Goal: Information Seeking & Learning: Learn about a topic

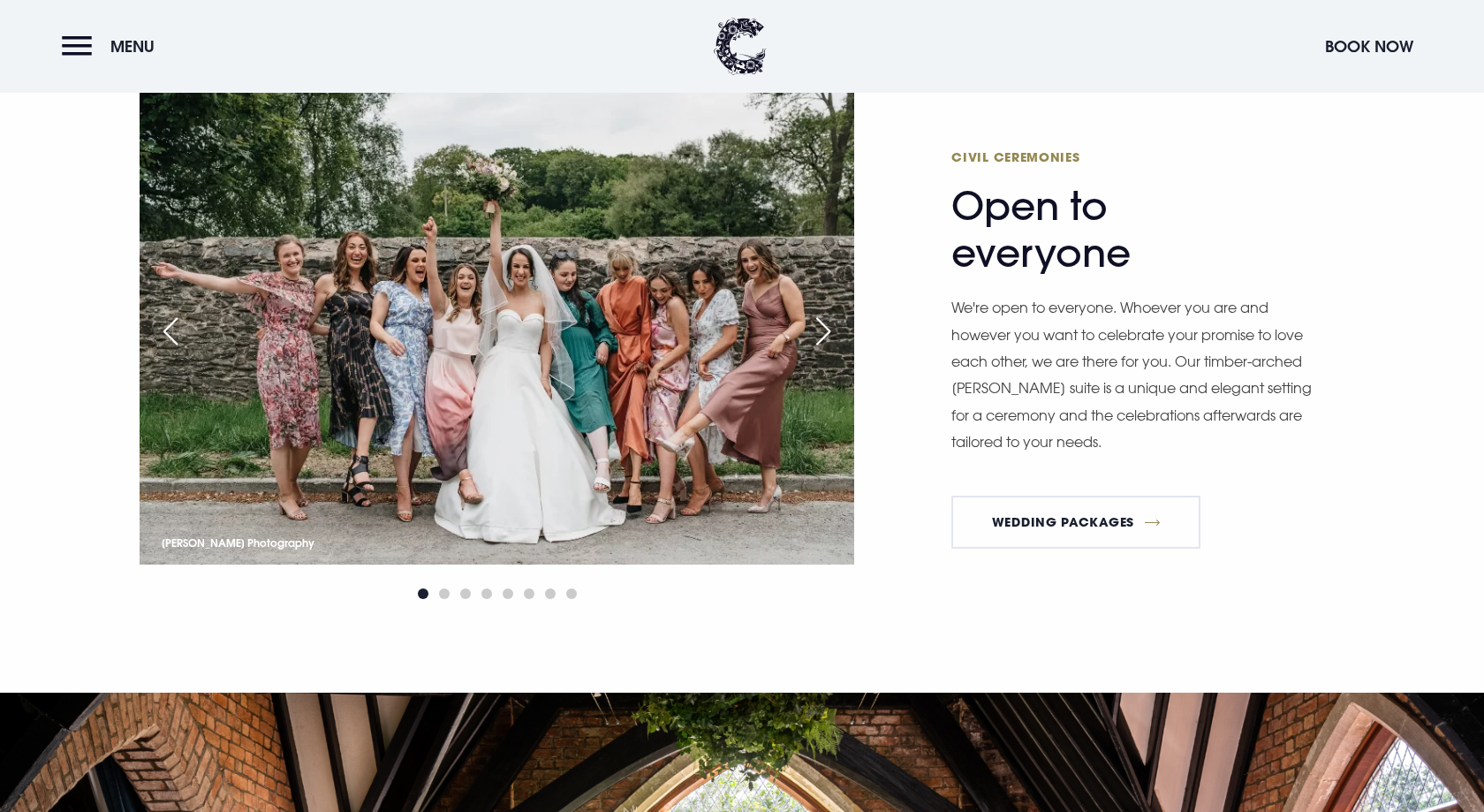
scroll to position [2598, 0]
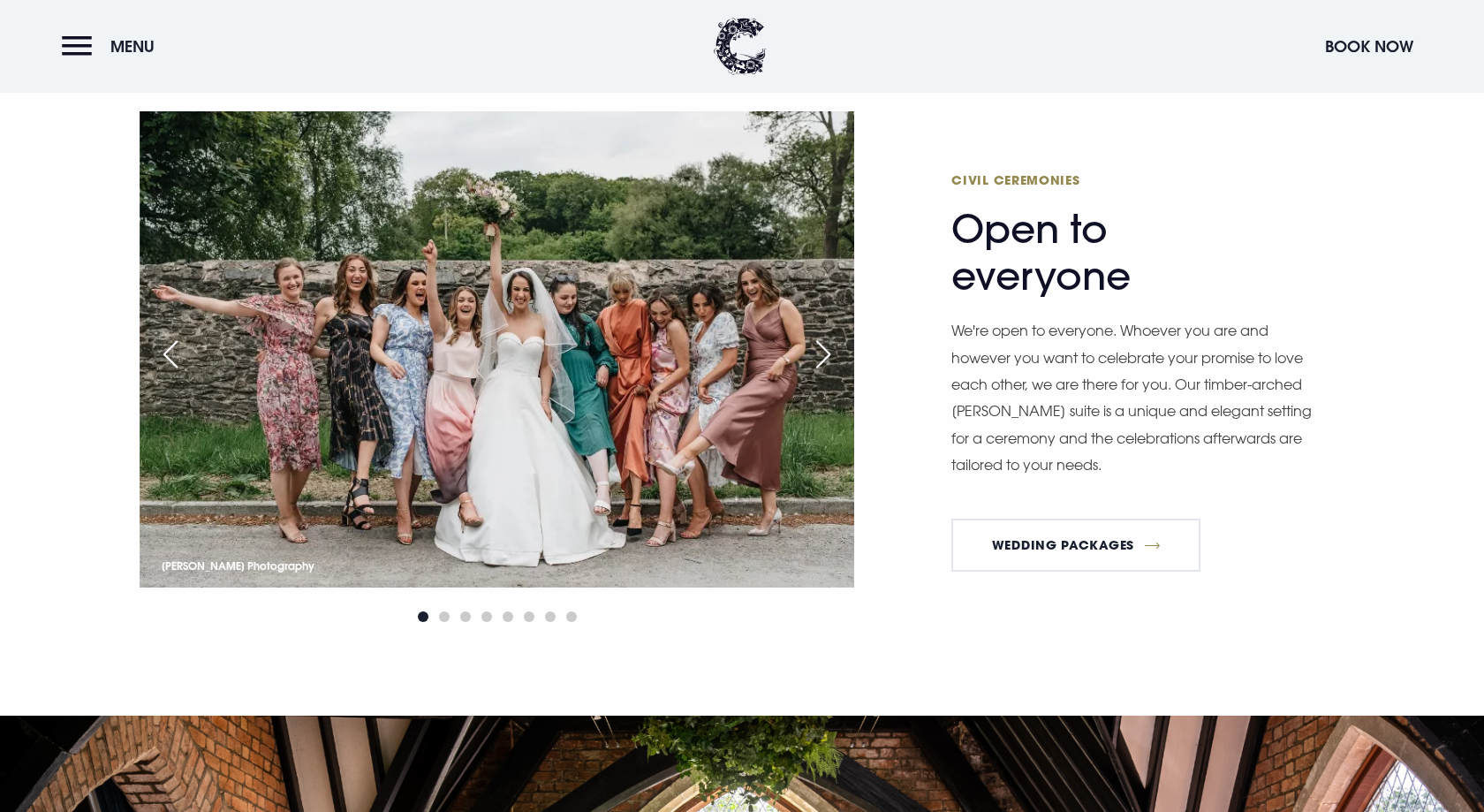
click at [826, 356] on div "Next slide" at bounding box center [823, 353] width 44 height 39
click at [826, 342] on div "Next slide" at bounding box center [823, 353] width 44 height 39
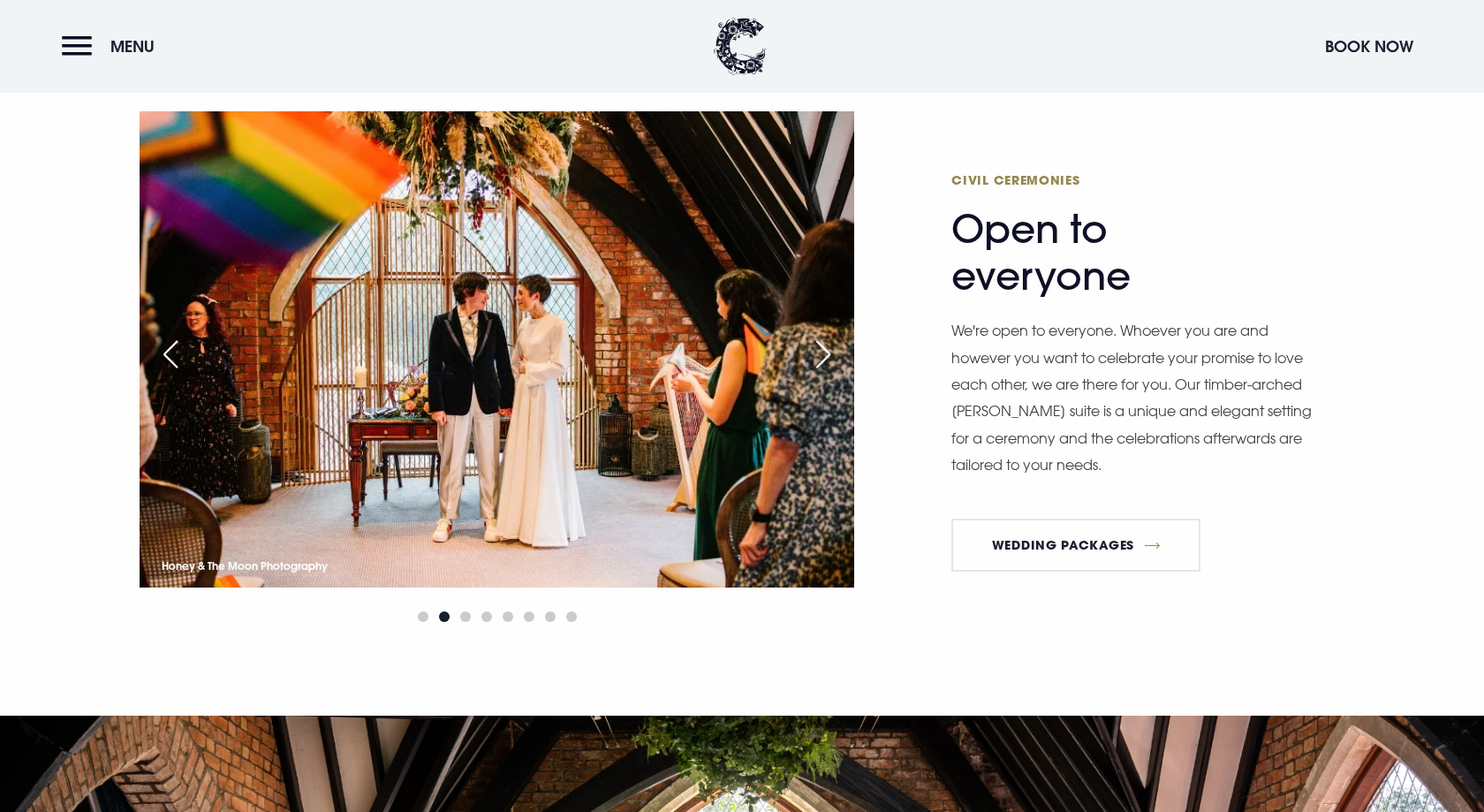
click at [826, 345] on div "Next slide" at bounding box center [823, 353] width 44 height 39
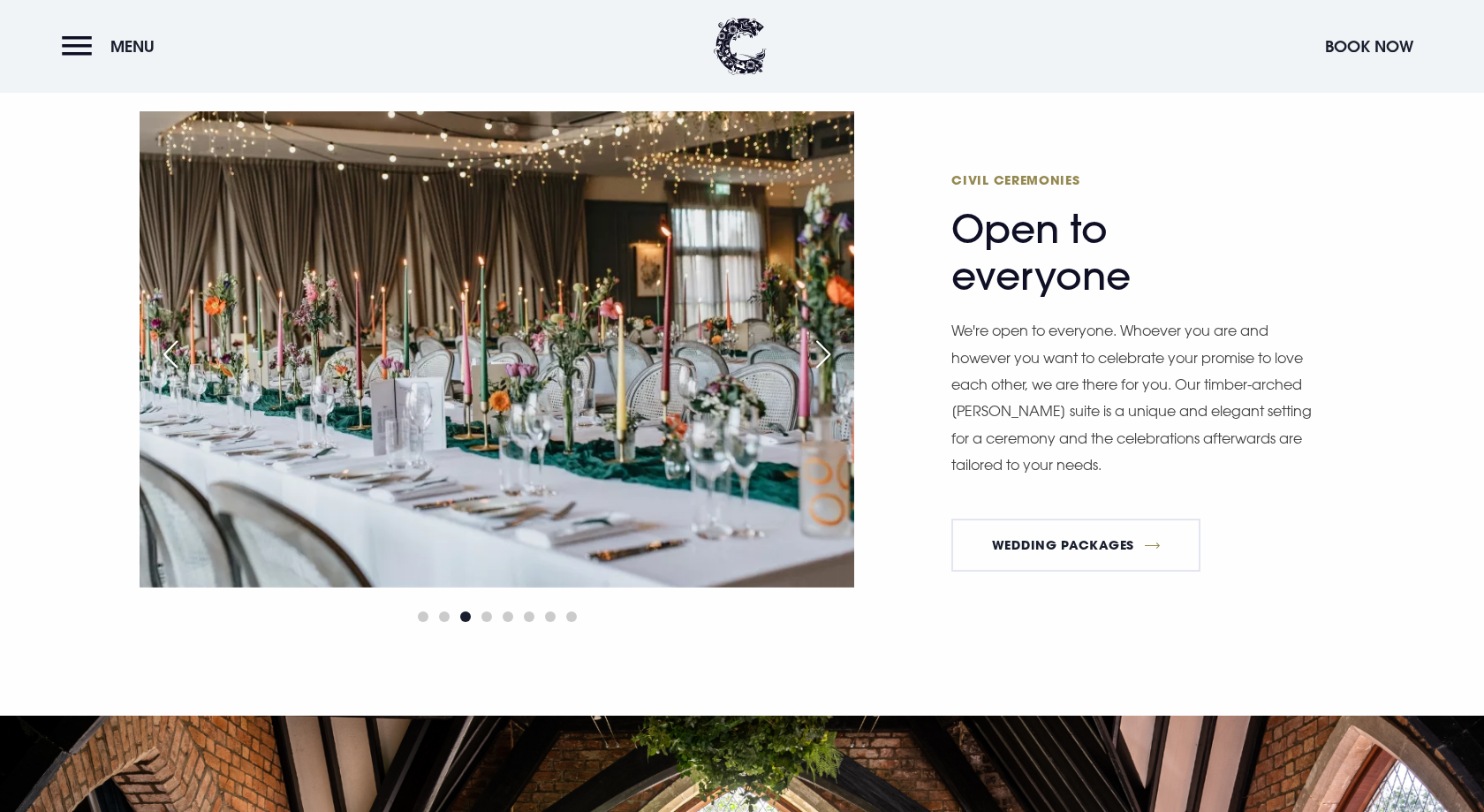
click at [826, 345] on div "Next slide" at bounding box center [823, 353] width 44 height 39
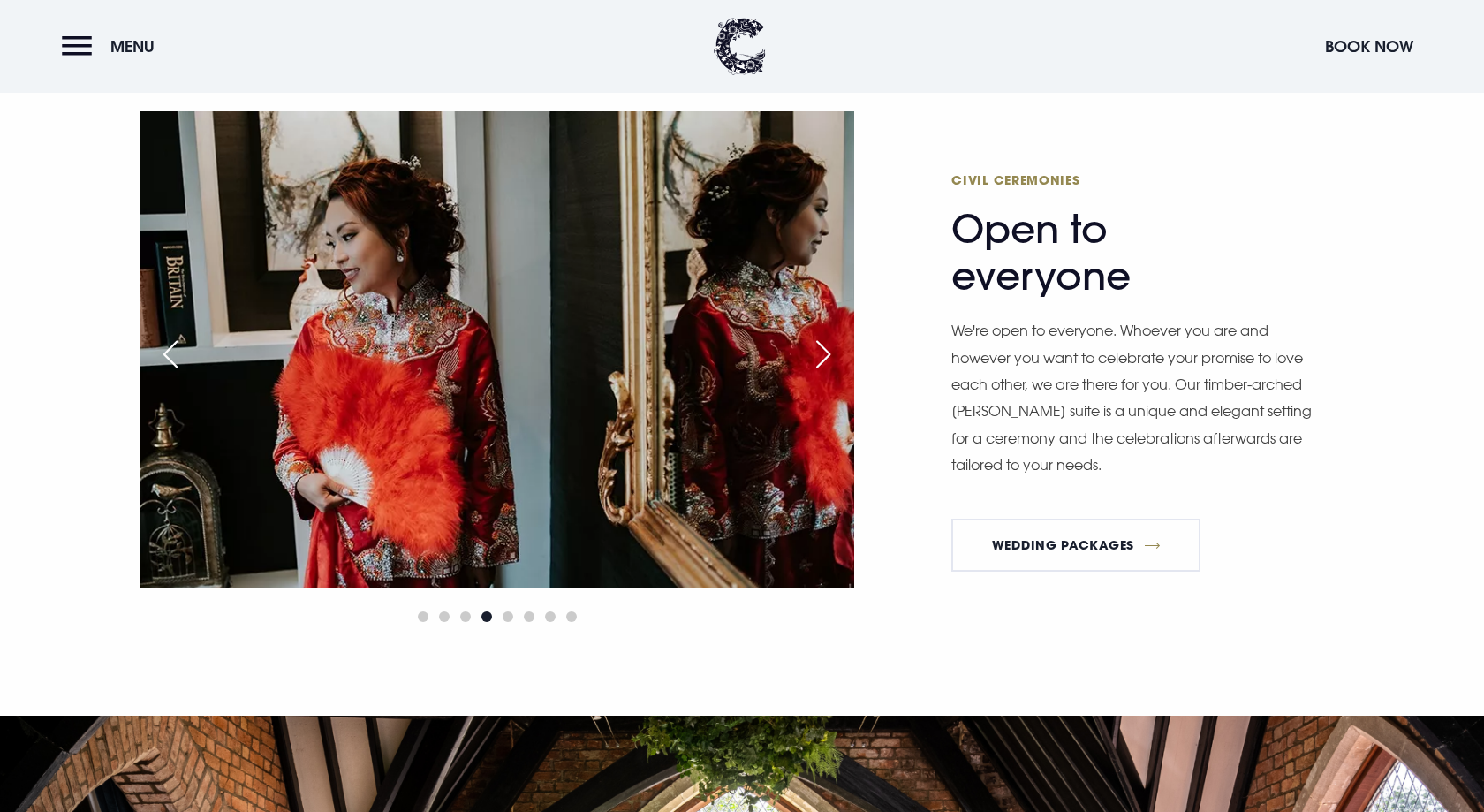
click at [826, 345] on div "Next slide" at bounding box center [823, 353] width 44 height 39
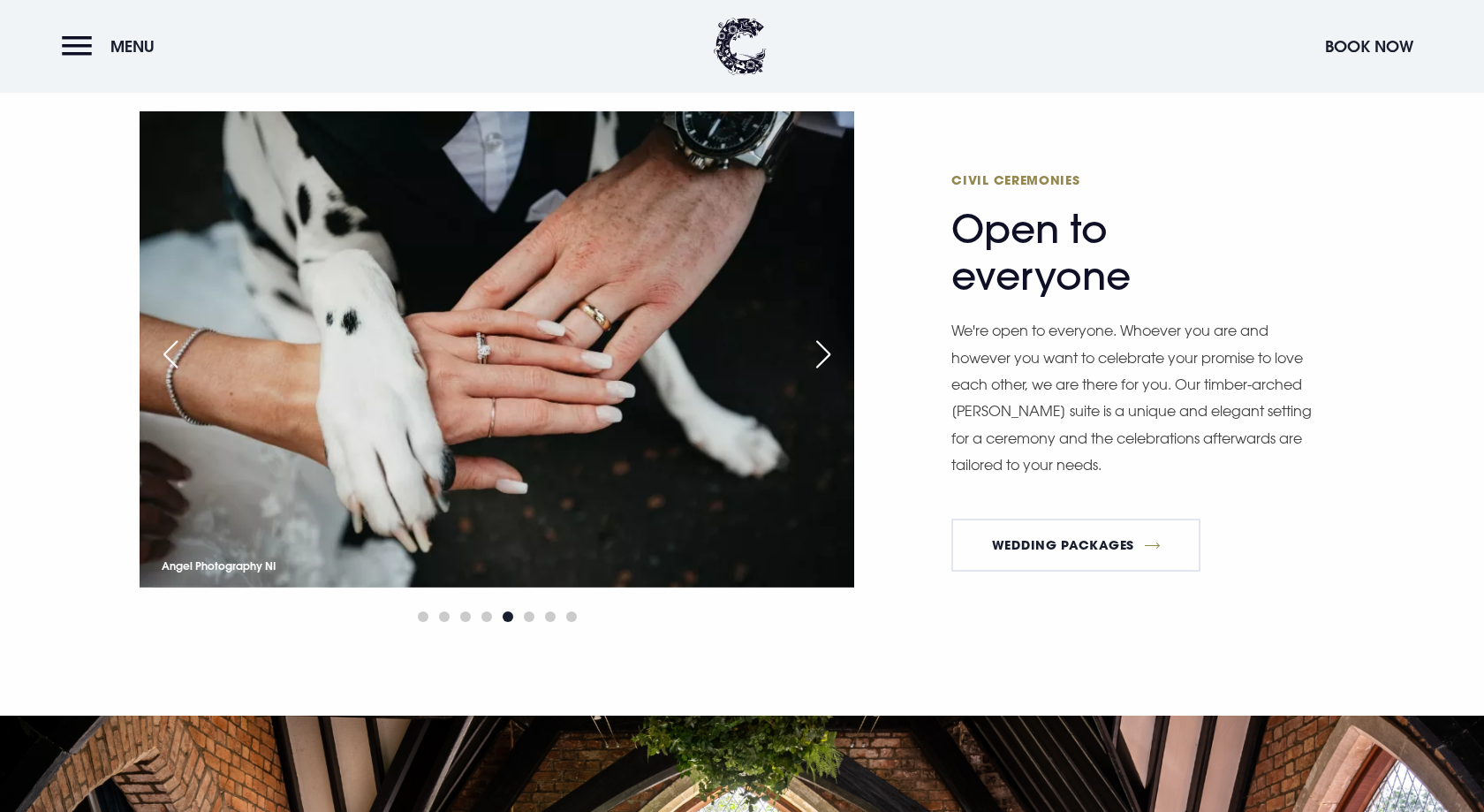
click at [826, 345] on div "Next slide" at bounding box center [823, 353] width 44 height 39
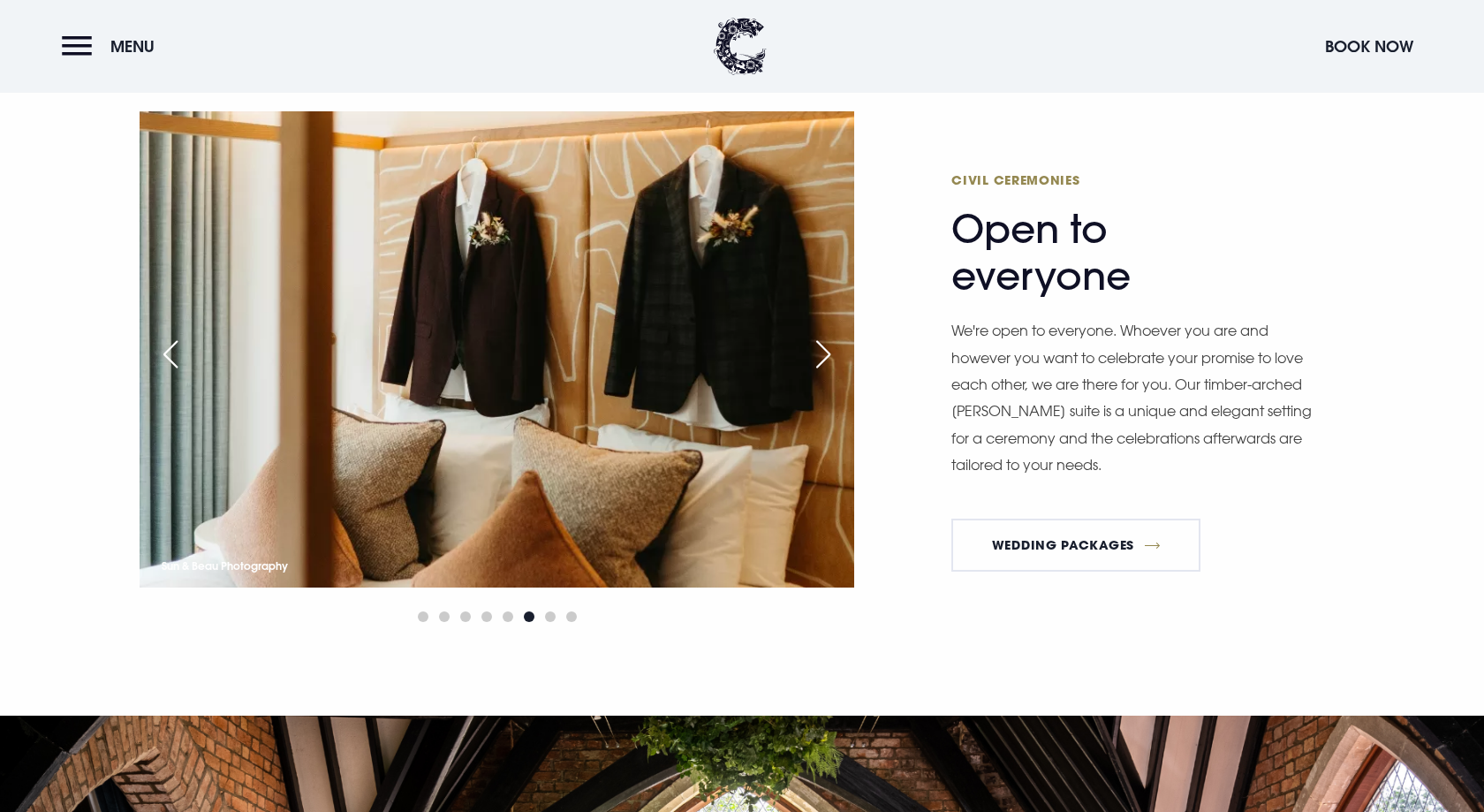
scroll to position [2597, 0]
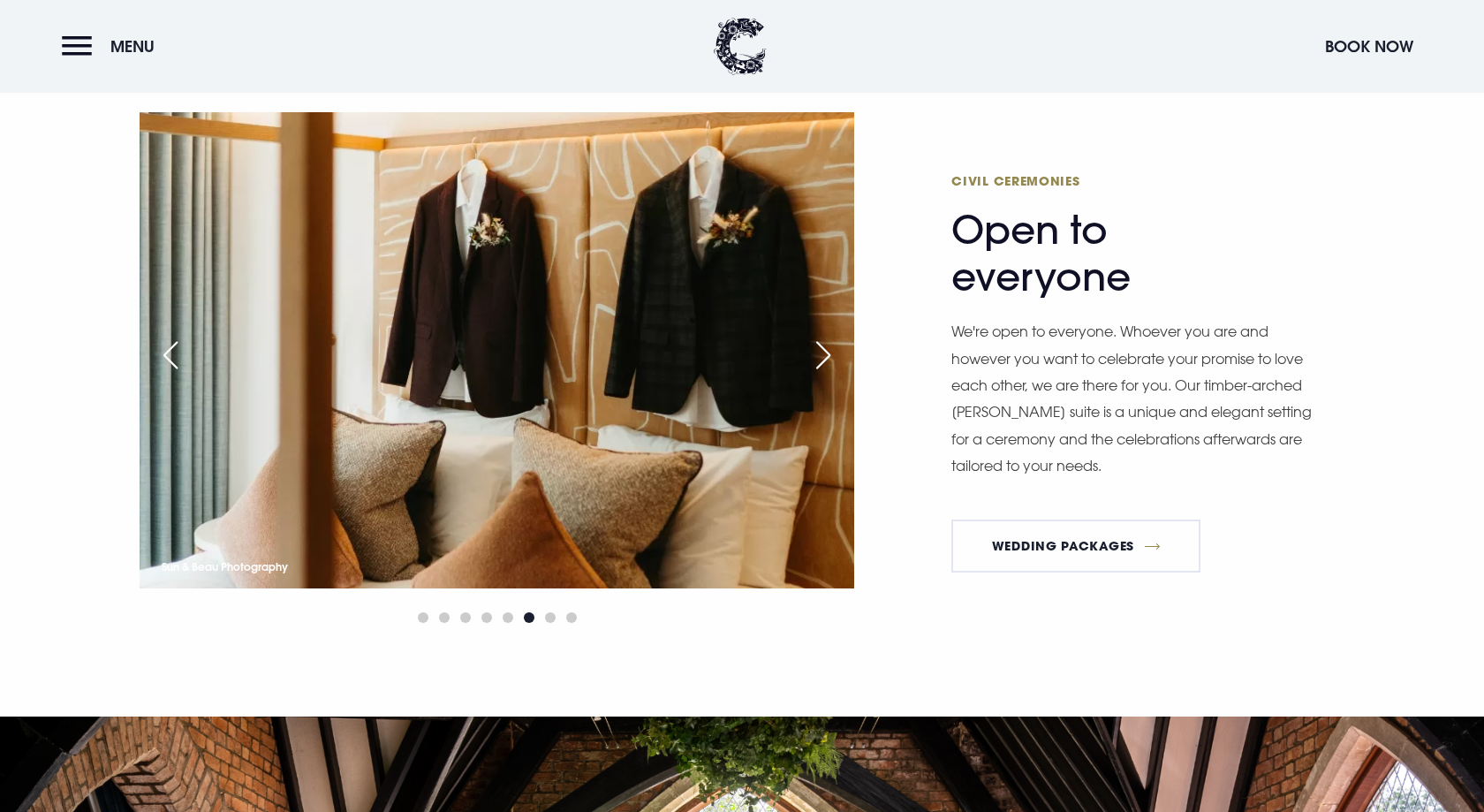
click at [826, 345] on div "Next slide" at bounding box center [823, 354] width 44 height 39
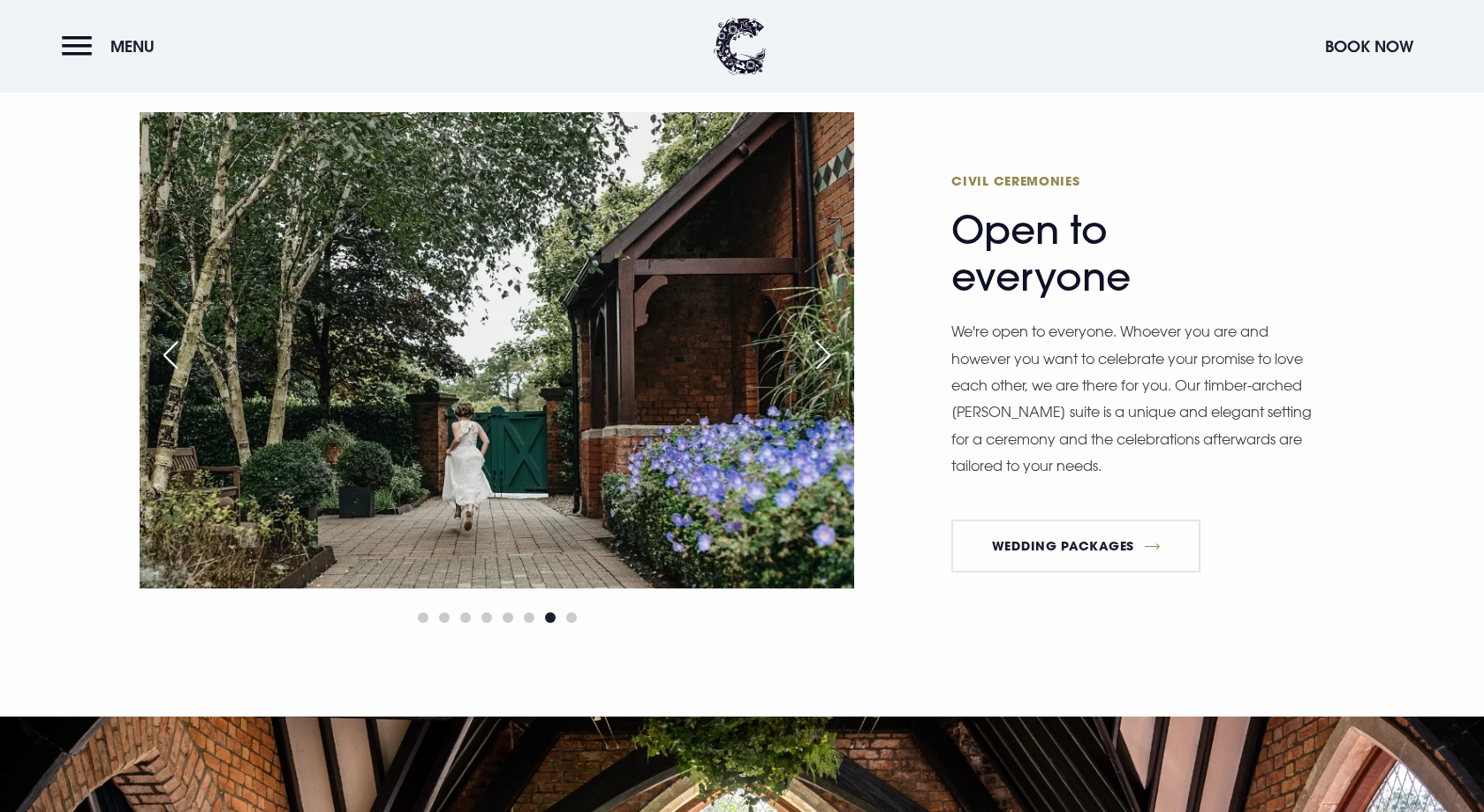
click at [825, 346] on div "Next slide" at bounding box center [823, 354] width 44 height 39
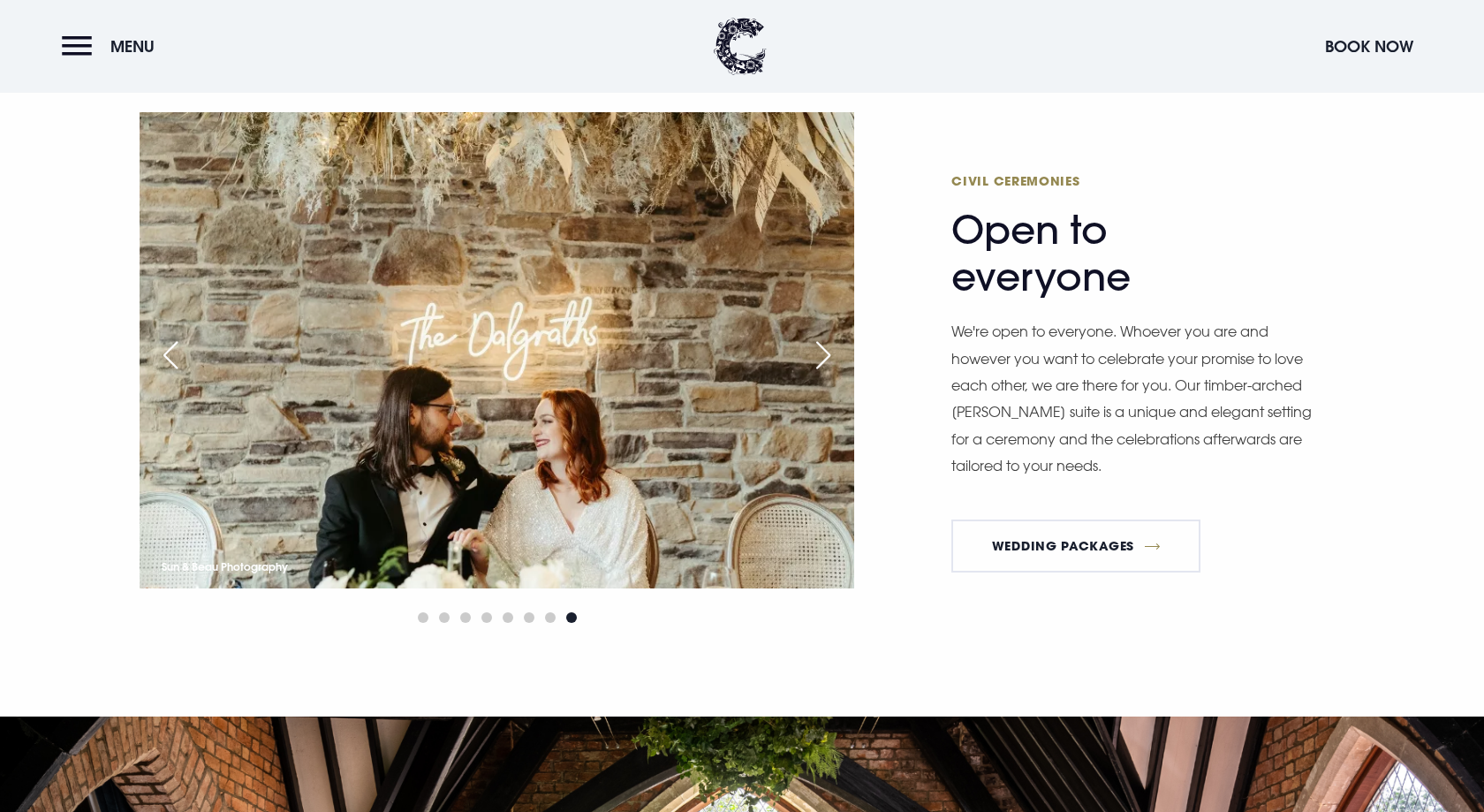
click at [825, 346] on div "Next slide" at bounding box center [823, 354] width 44 height 39
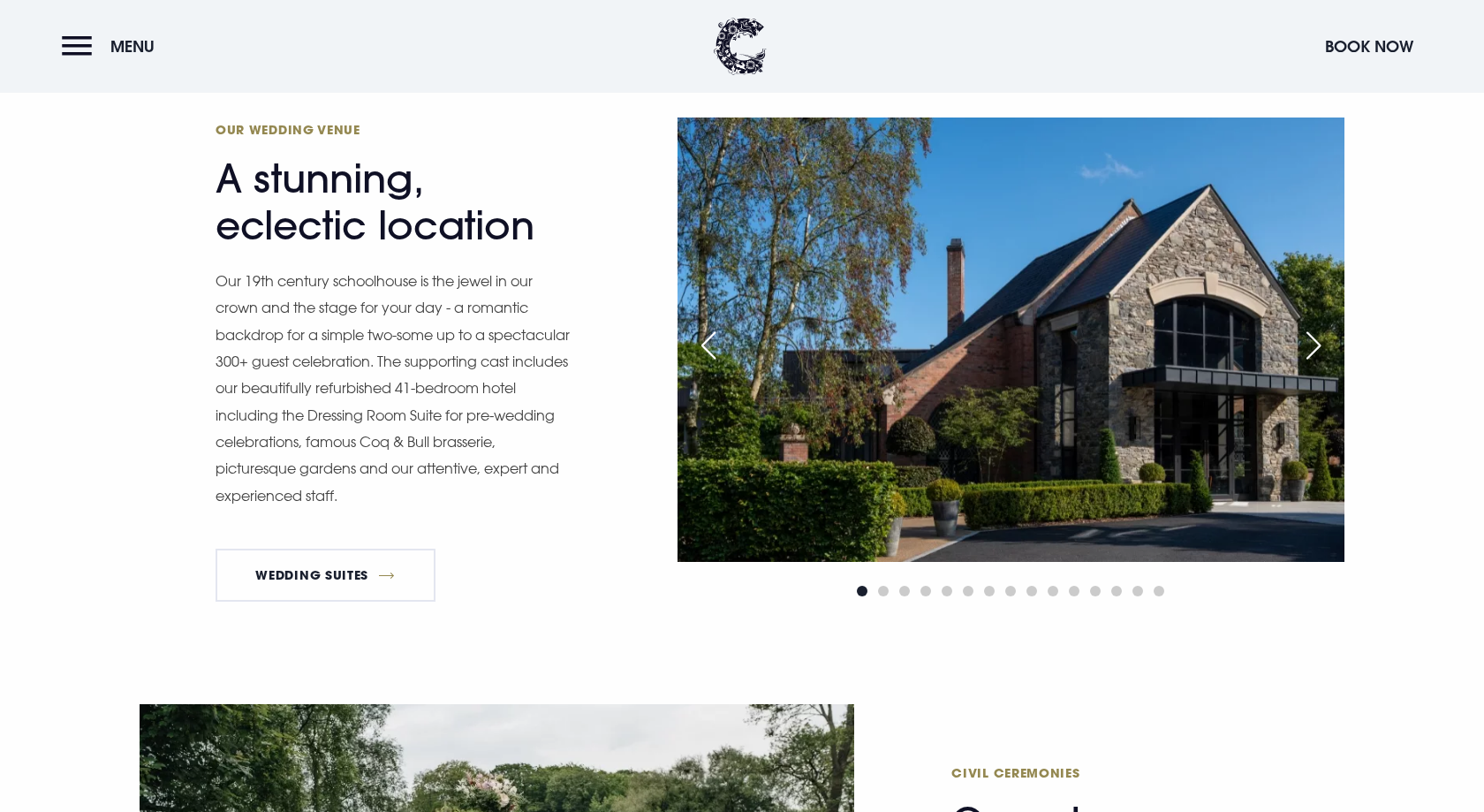
scroll to position [1997, 0]
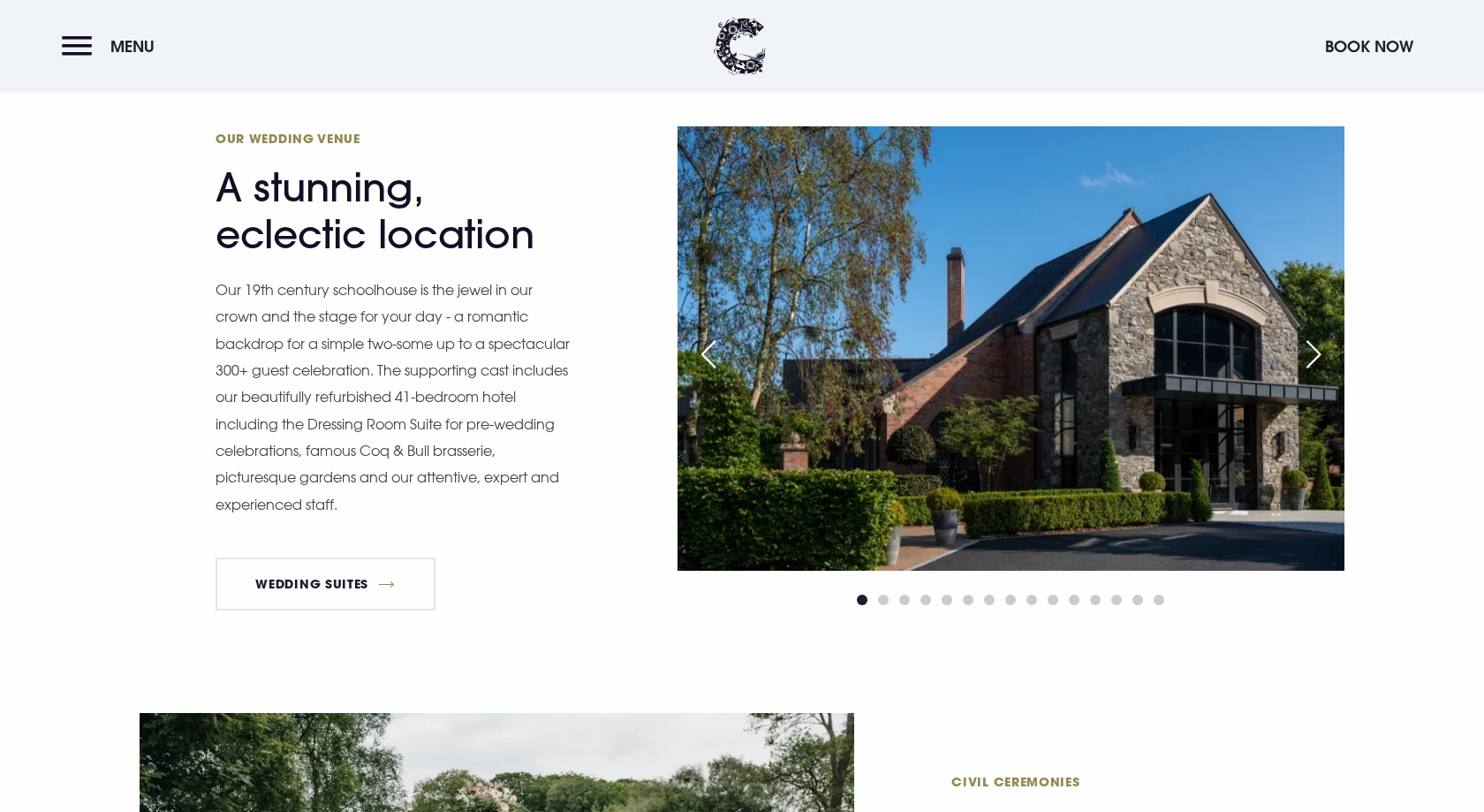
click at [698, 350] on div "Previous slide" at bounding box center [708, 353] width 44 height 39
click at [703, 356] on div "Previous slide" at bounding box center [708, 353] width 44 height 39
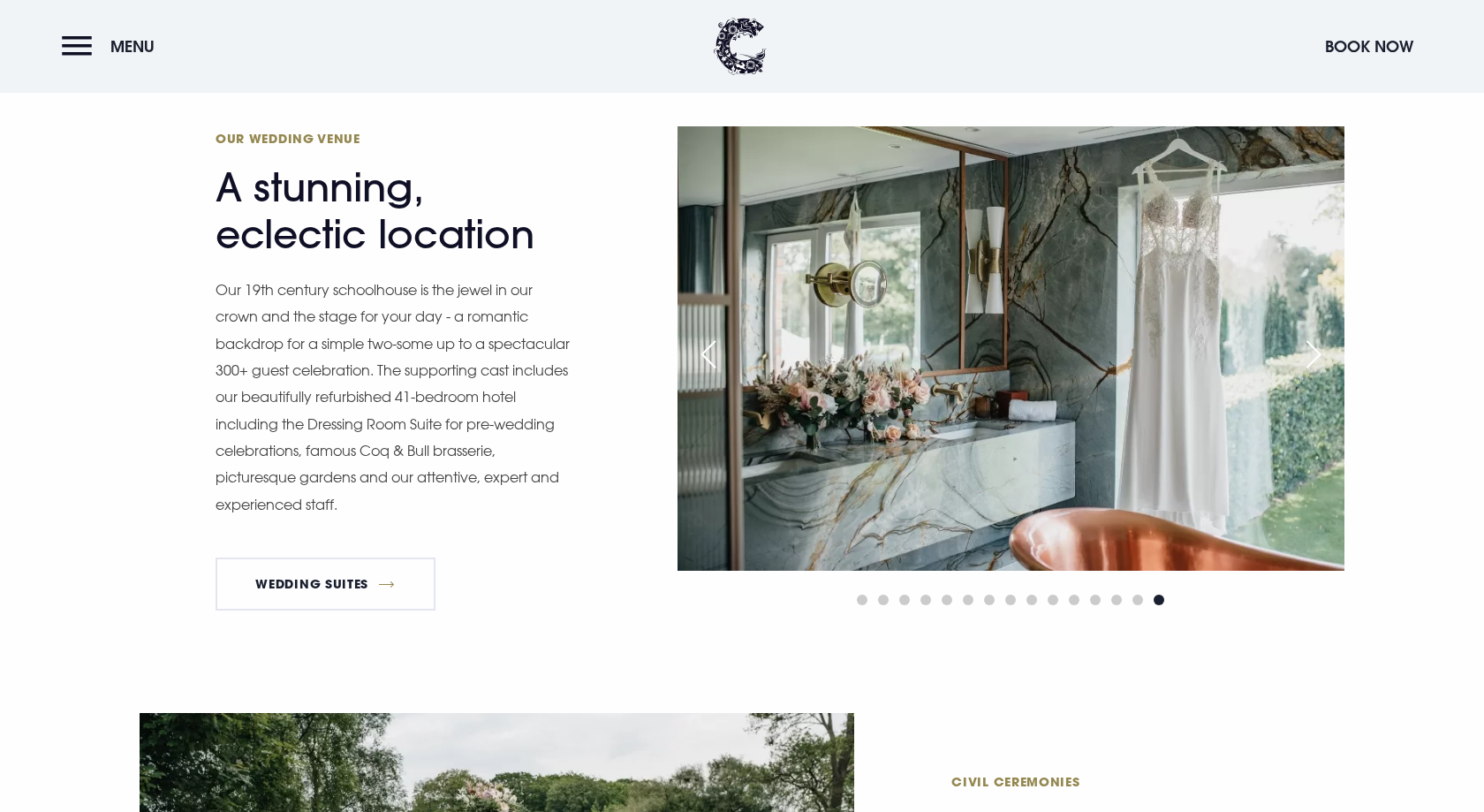
click at [703, 356] on div "Previous slide" at bounding box center [708, 353] width 44 height 39
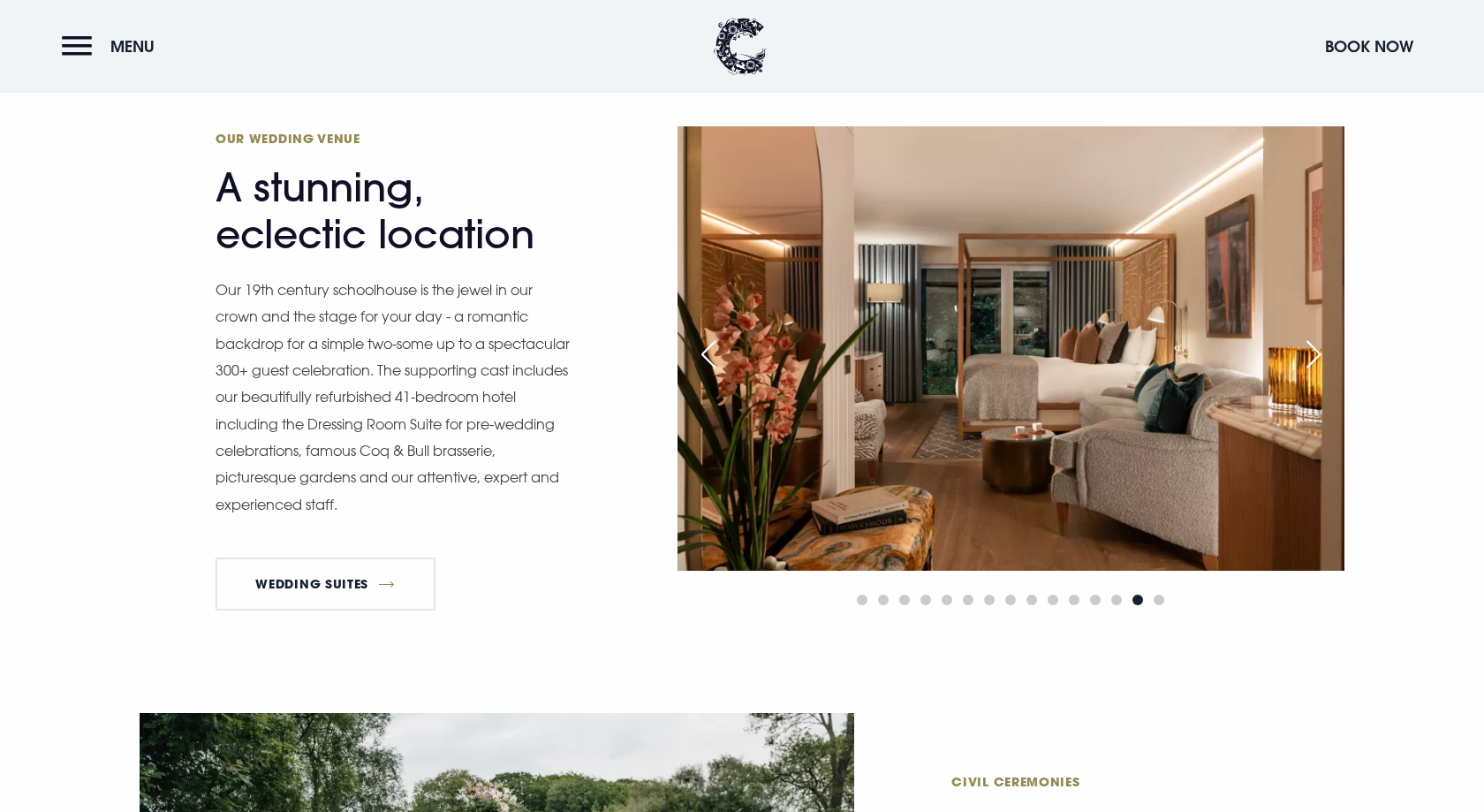
click at [703, 356] on div "Previous slide" at bounding box center [708, 353] width 44 height 39
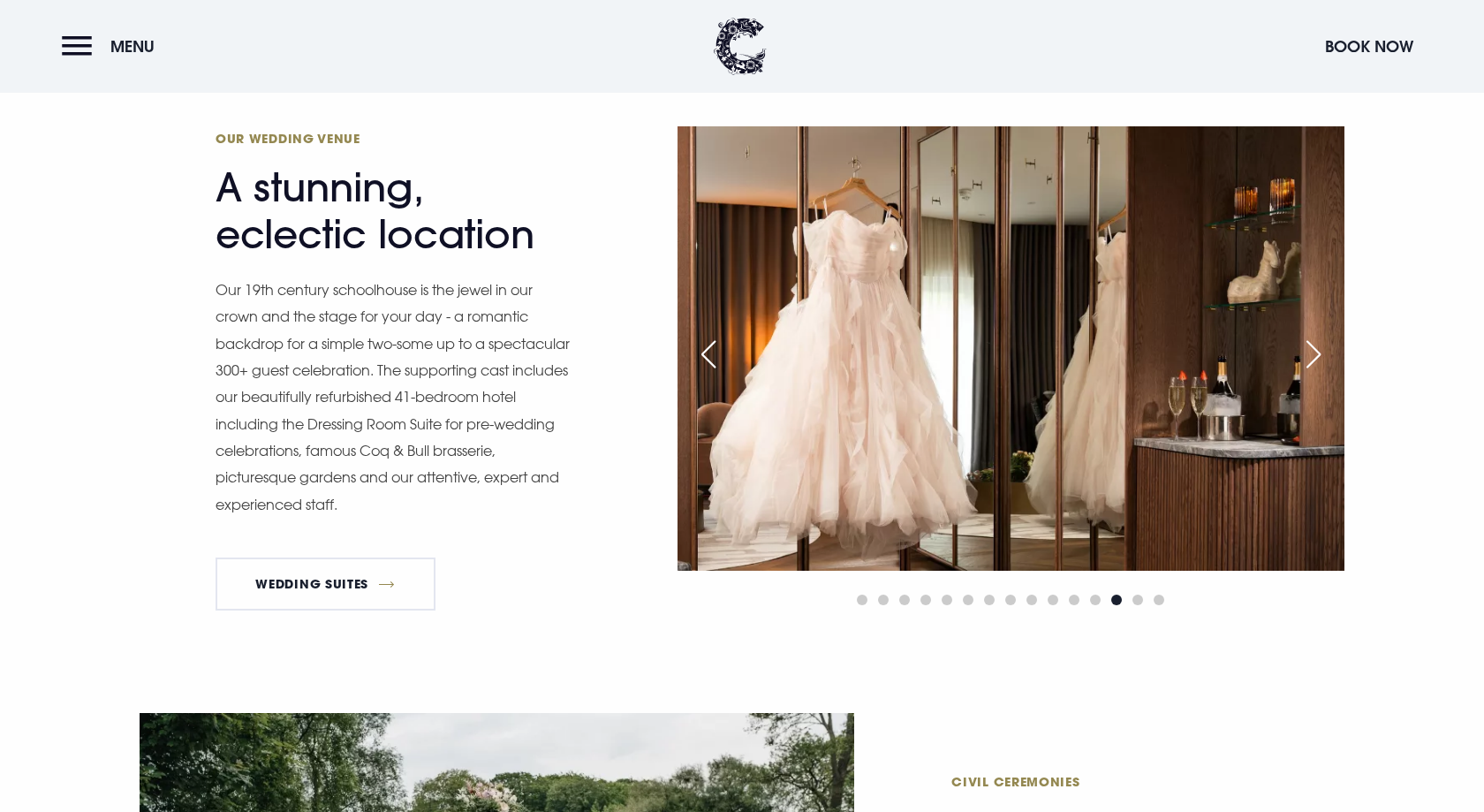
click at [703, 356] on div "Previous slide" at bounding box center [708, 353] width 44 height 39
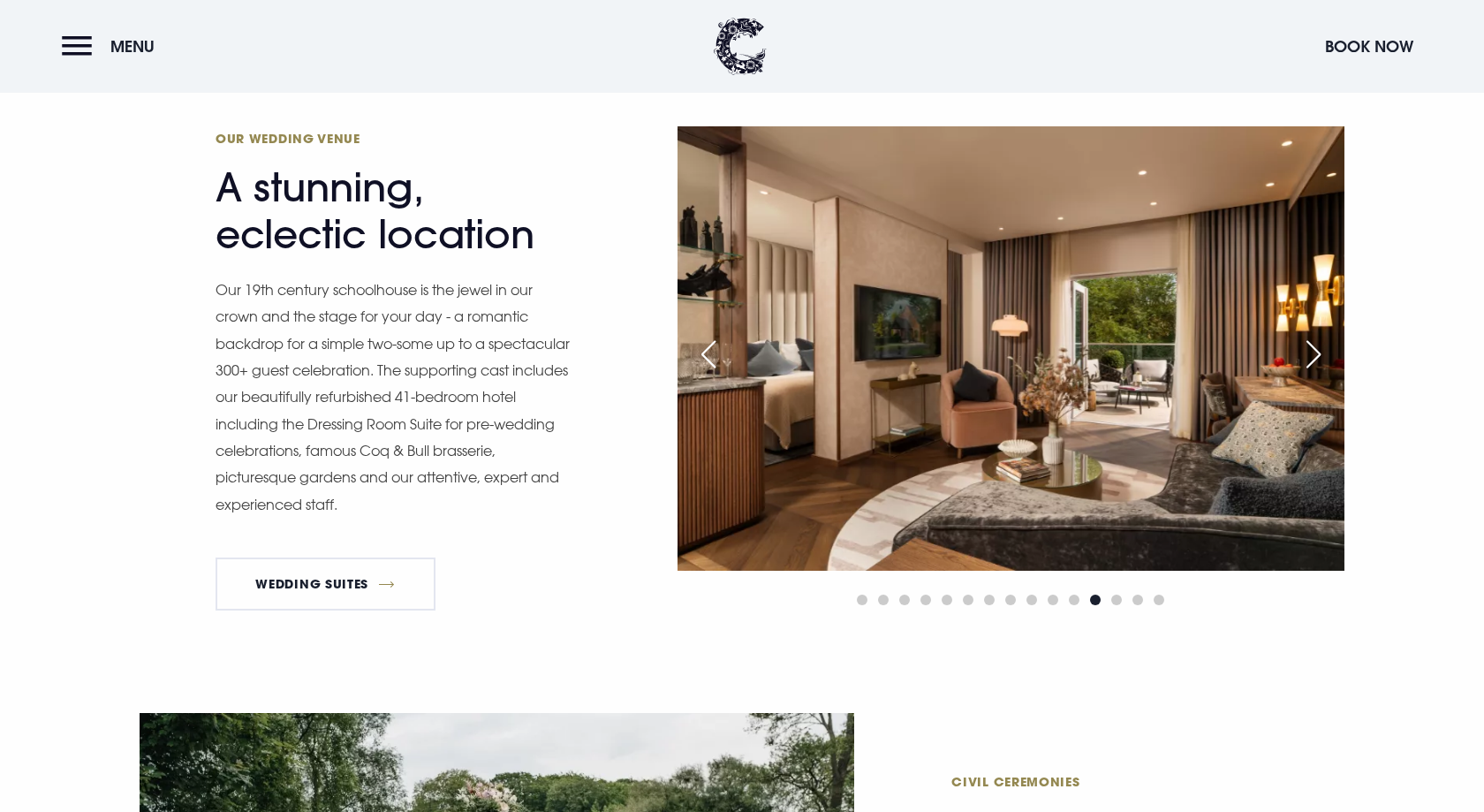
click at [703, 356] on div "Previous slide" at bounding box center [708, 353] width 44 height 39
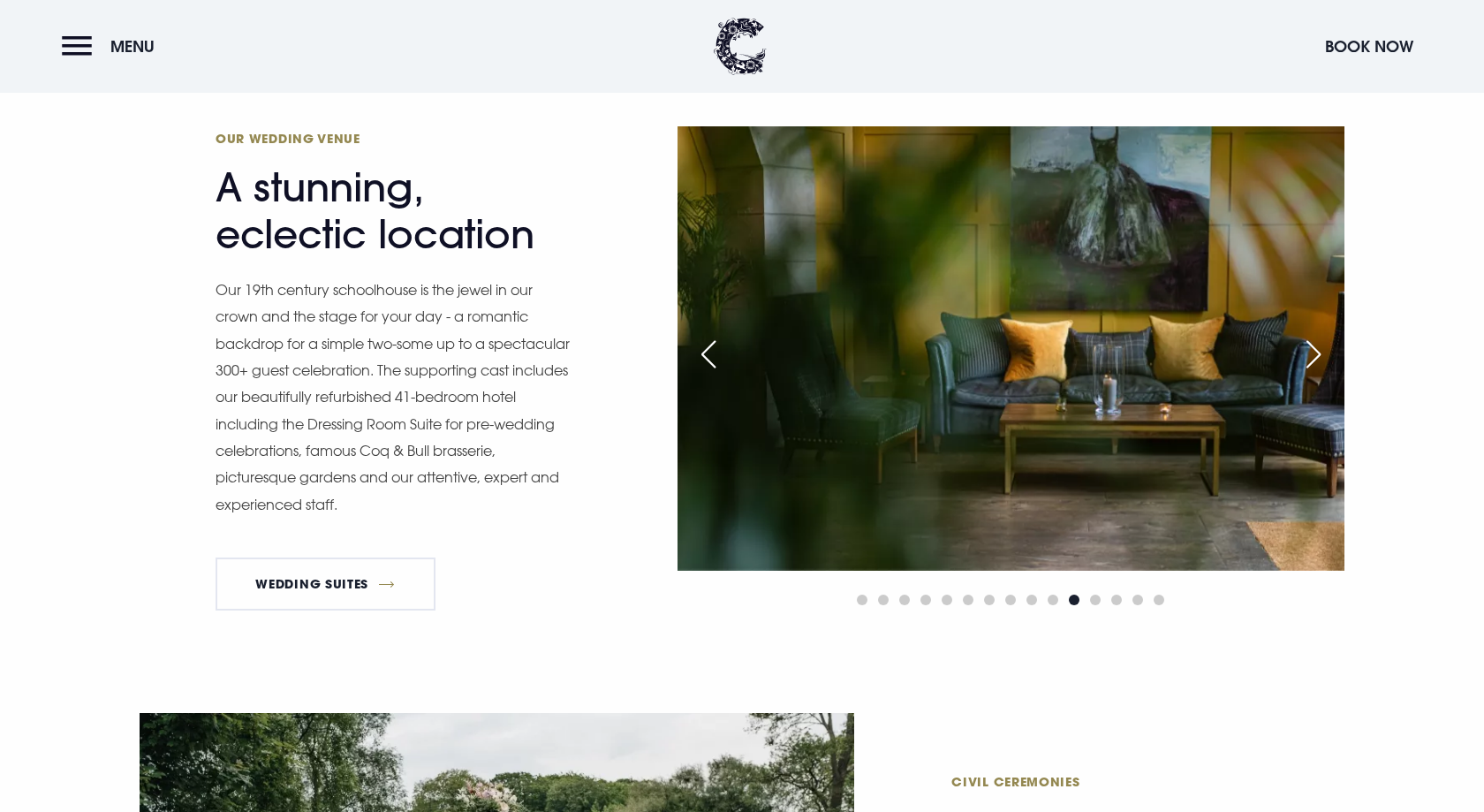
click at [703, 356] on div "Previous slide" at bounding box center [708, 353] width 44 height 39
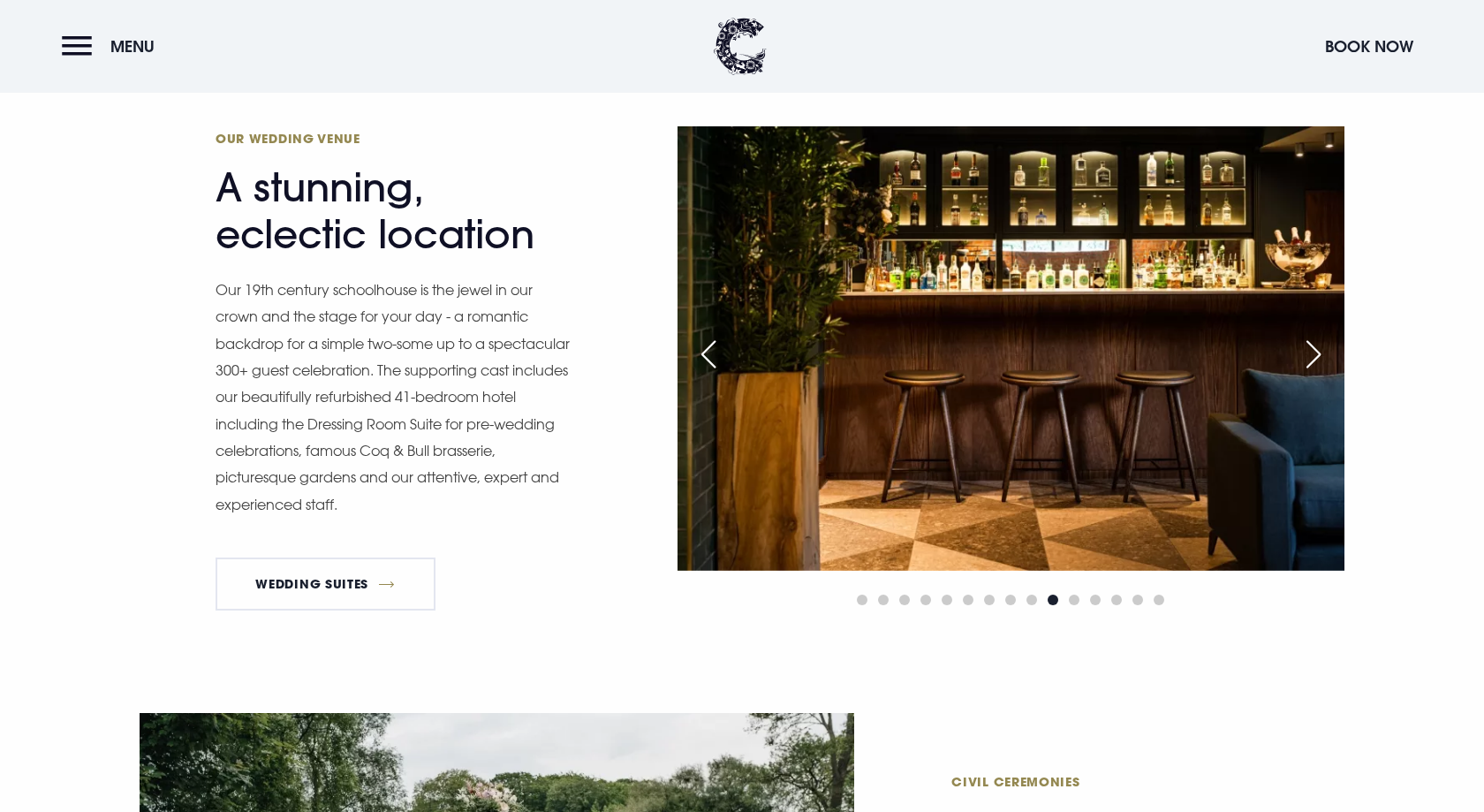
click at [703, 356] on div "Previous slide" at bounding box center [708, 353] width 44 height 39
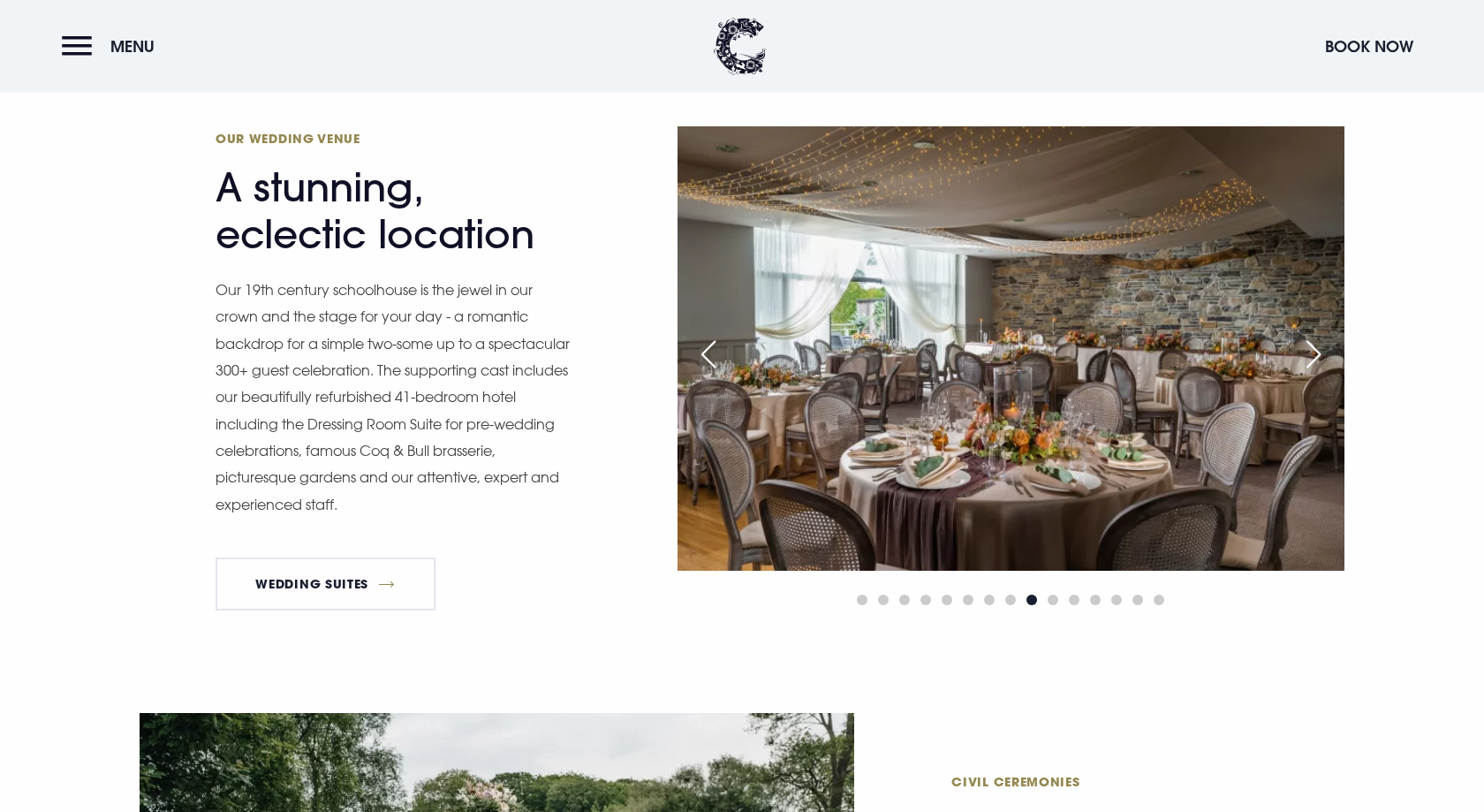
click at [703, 356] on div "Previous slide" at bounding box center [708, 353] width 44 height 39
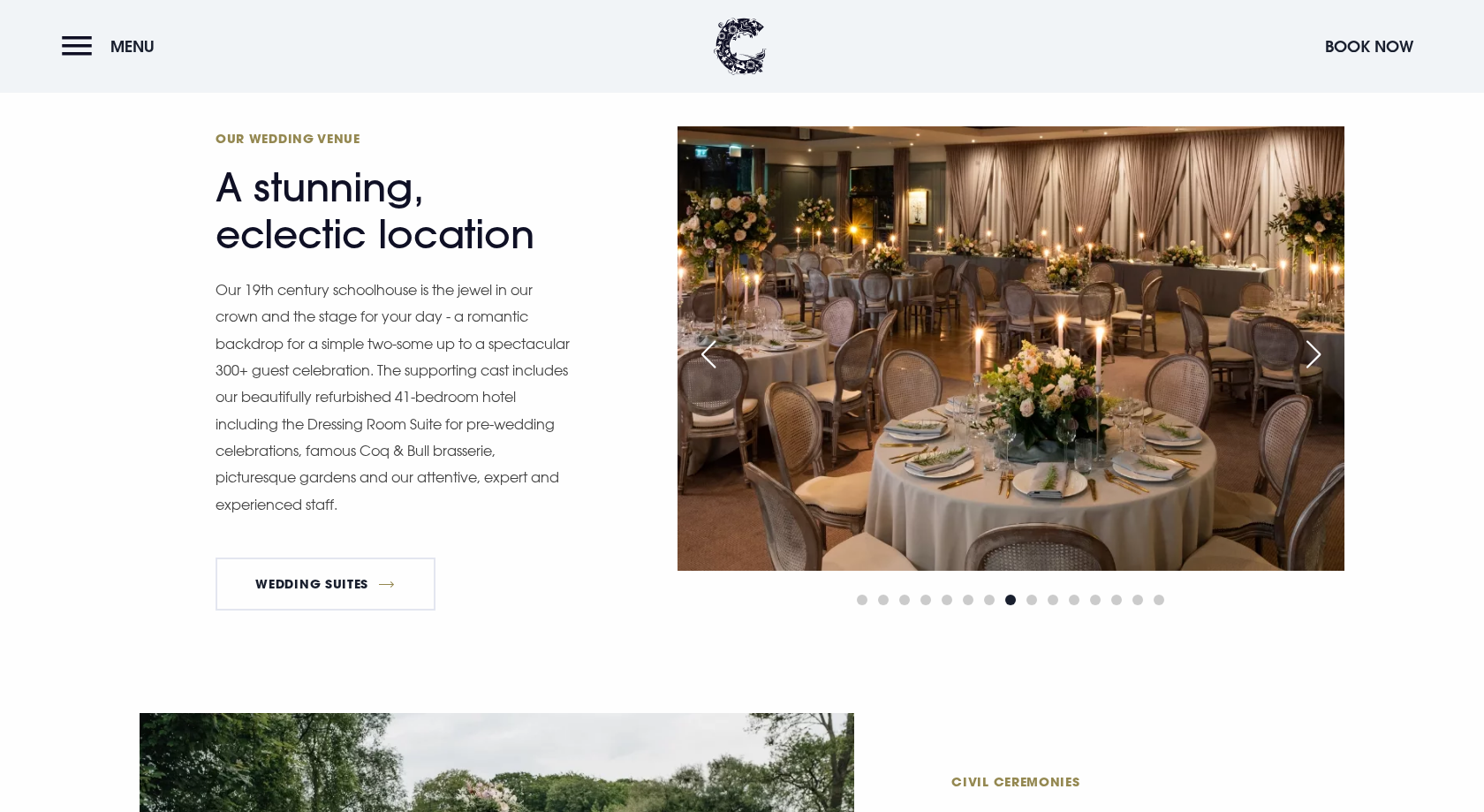
click at [1324, 367] on div "Next slide" at bounding box center [1313, 353] width 44 height 39
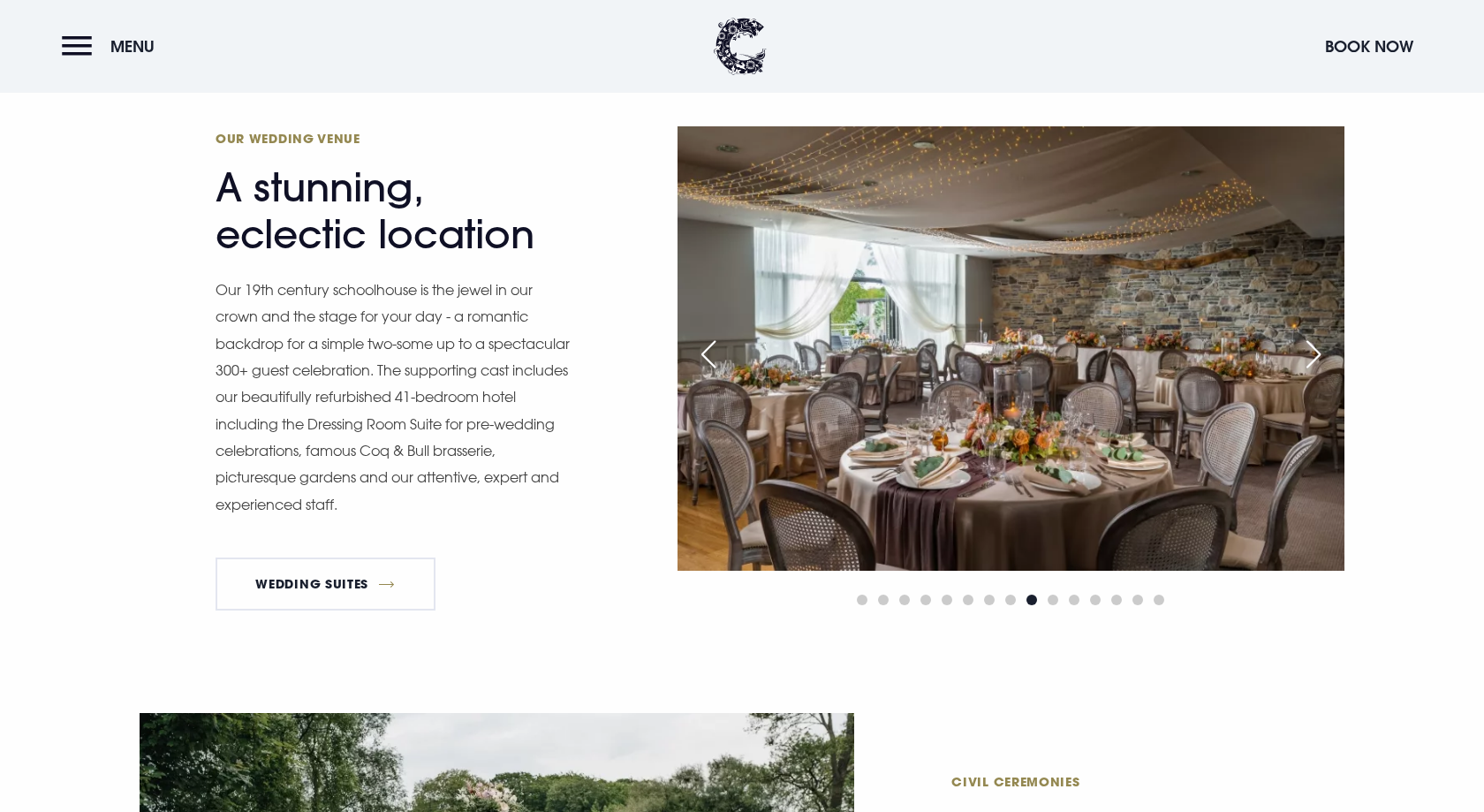
click at [1324, 367] on div "Next slide" at bounding box center [1313, 353] width 44 height 39
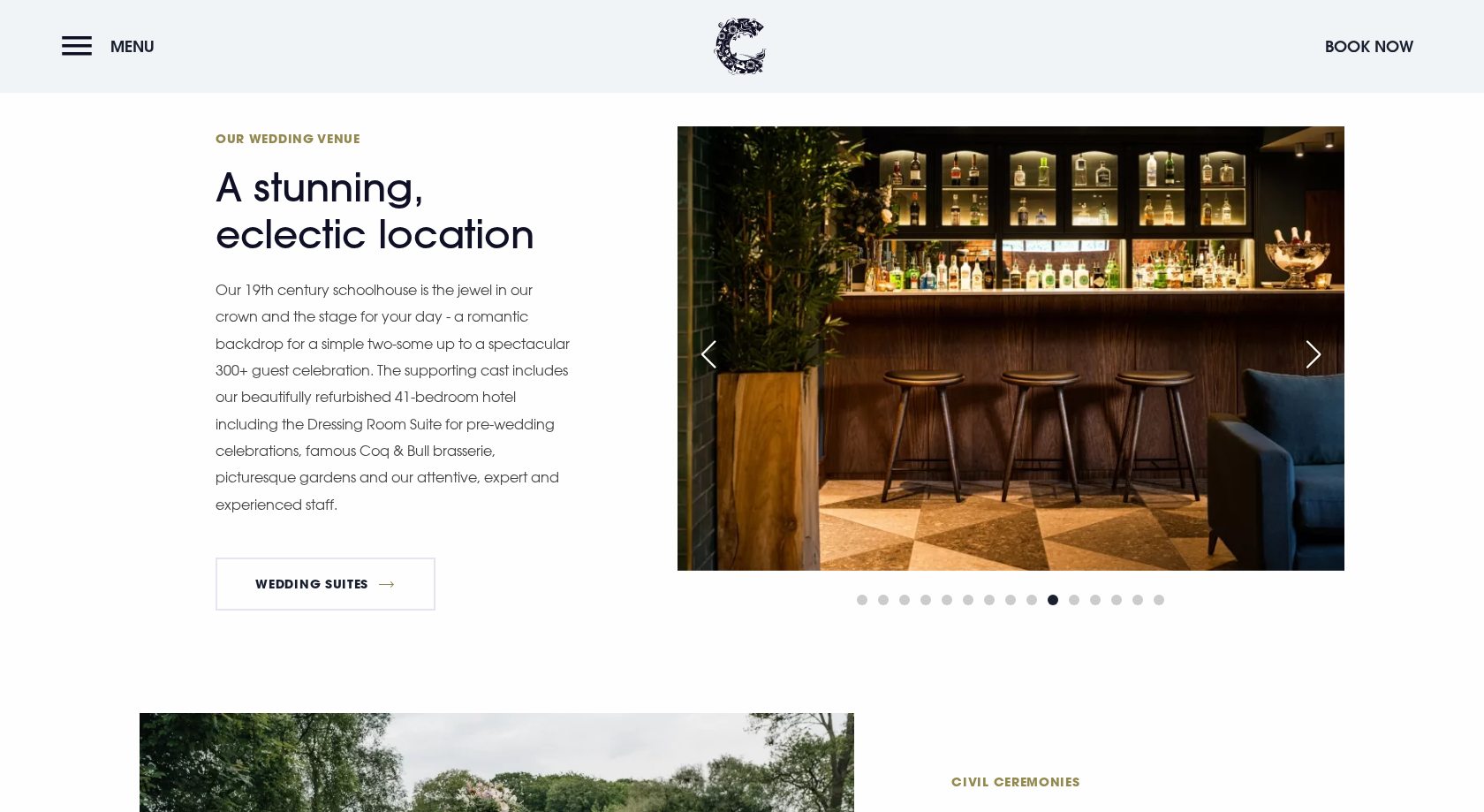
click at [1324, 367] on div "Next slide" at bounding box center [1313, 353] width 44 height 39
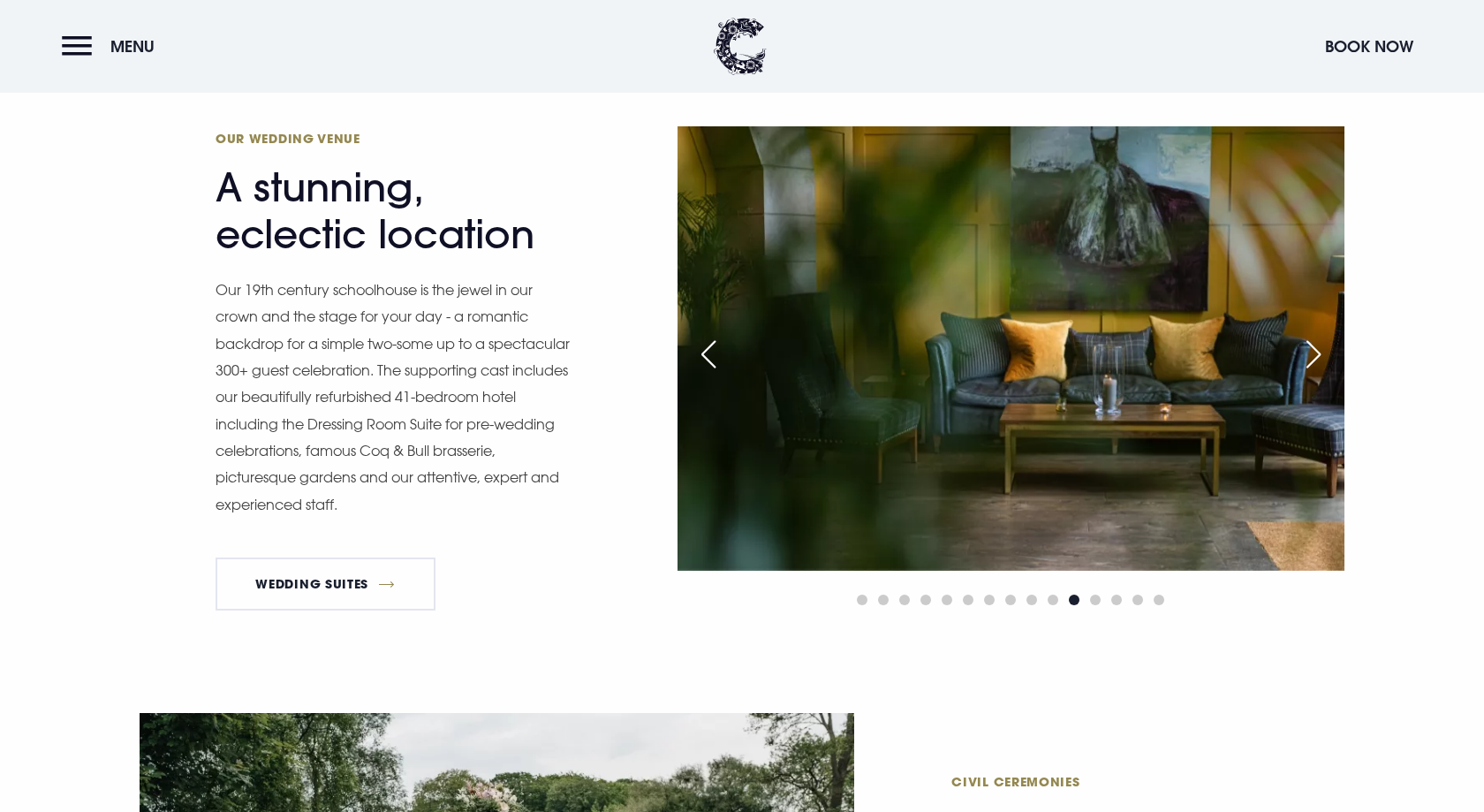
click at [1324, 367] on div "Next slide" at bounding box center [1313, 353] width 44 height 39
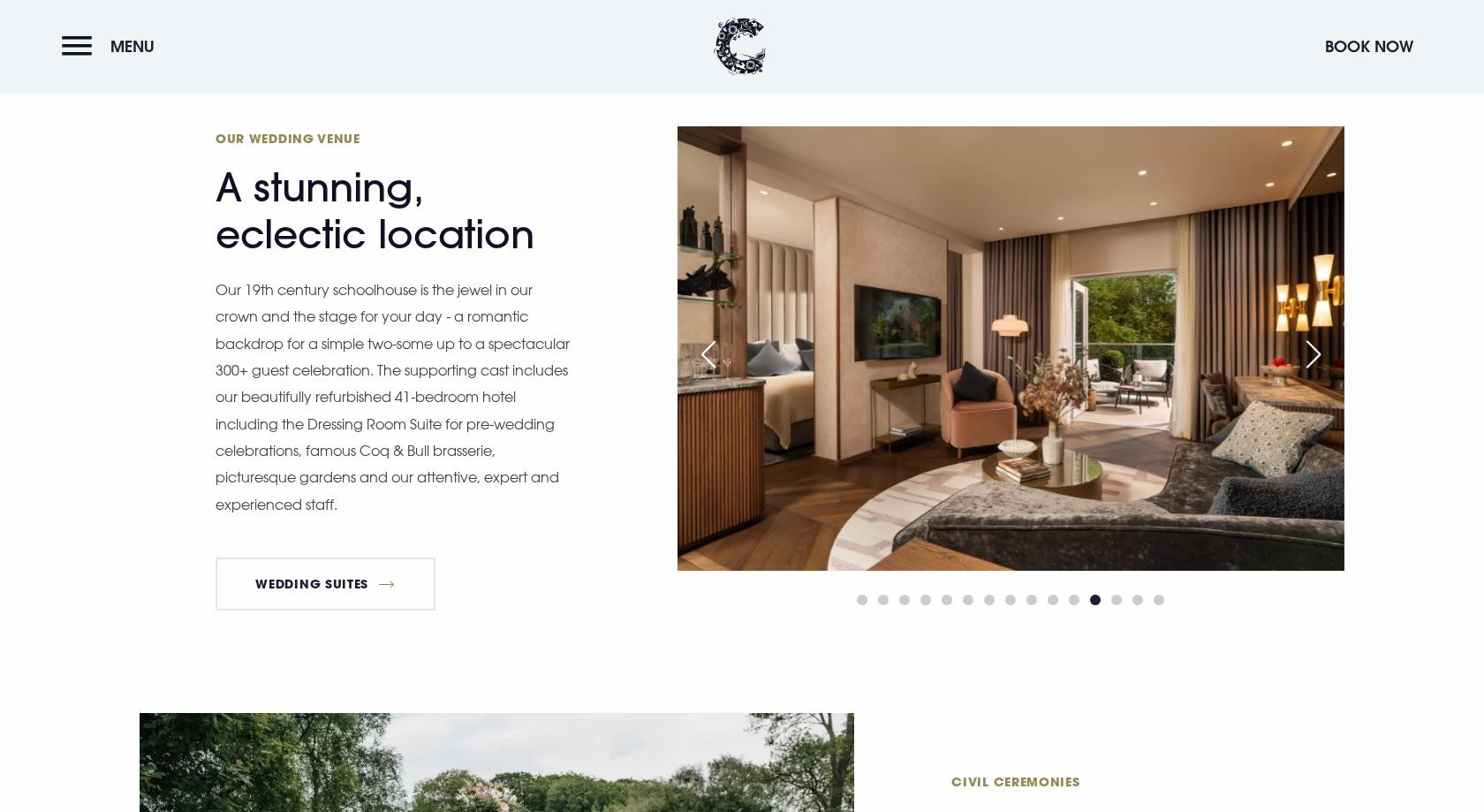
click at [1324, 367] on div "Next slide" at bounding box center [1313, 353] width 44 height 39
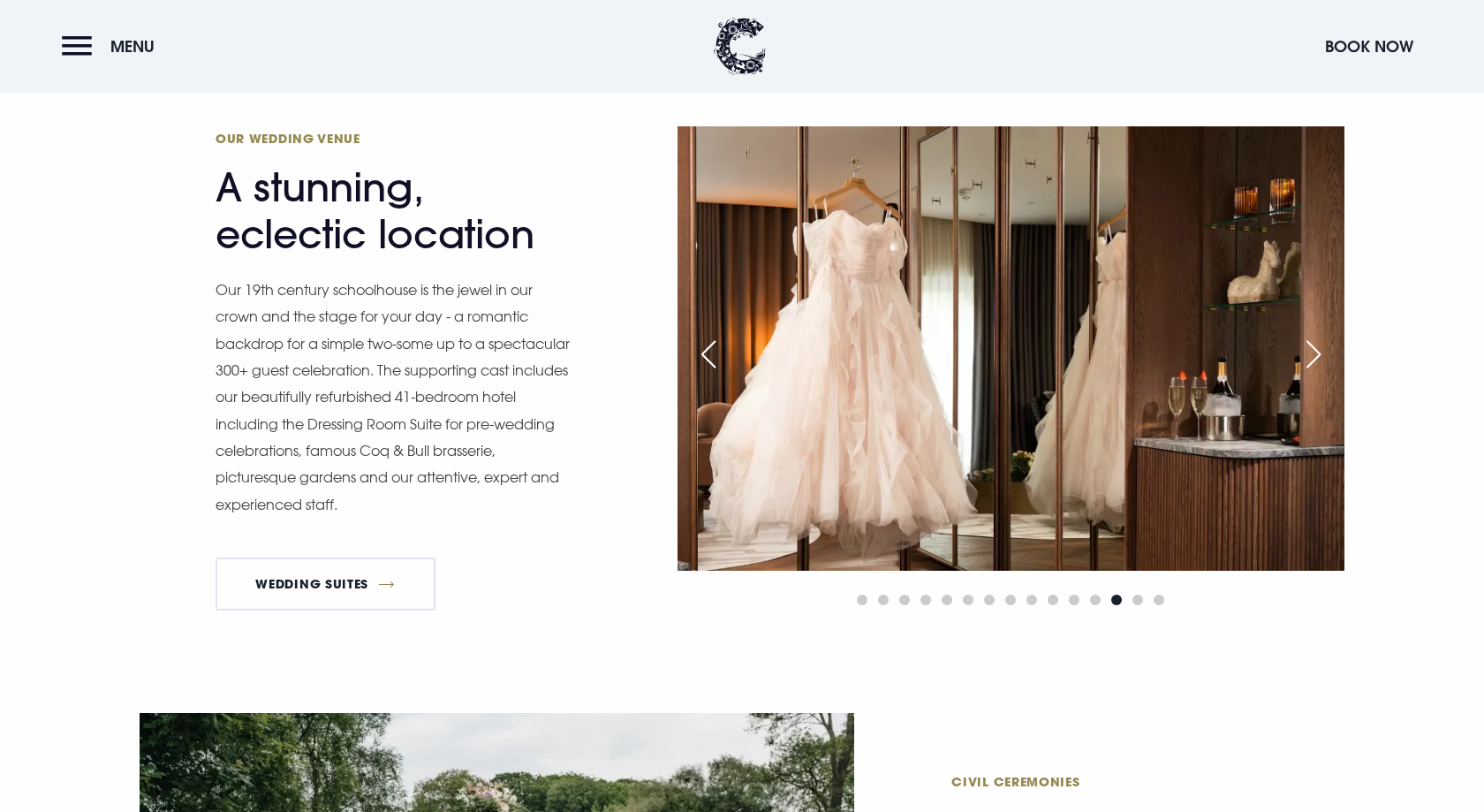
click at [1324, 367] on div "Next slide" at bounding box center [1313, 353] width 44 height 39
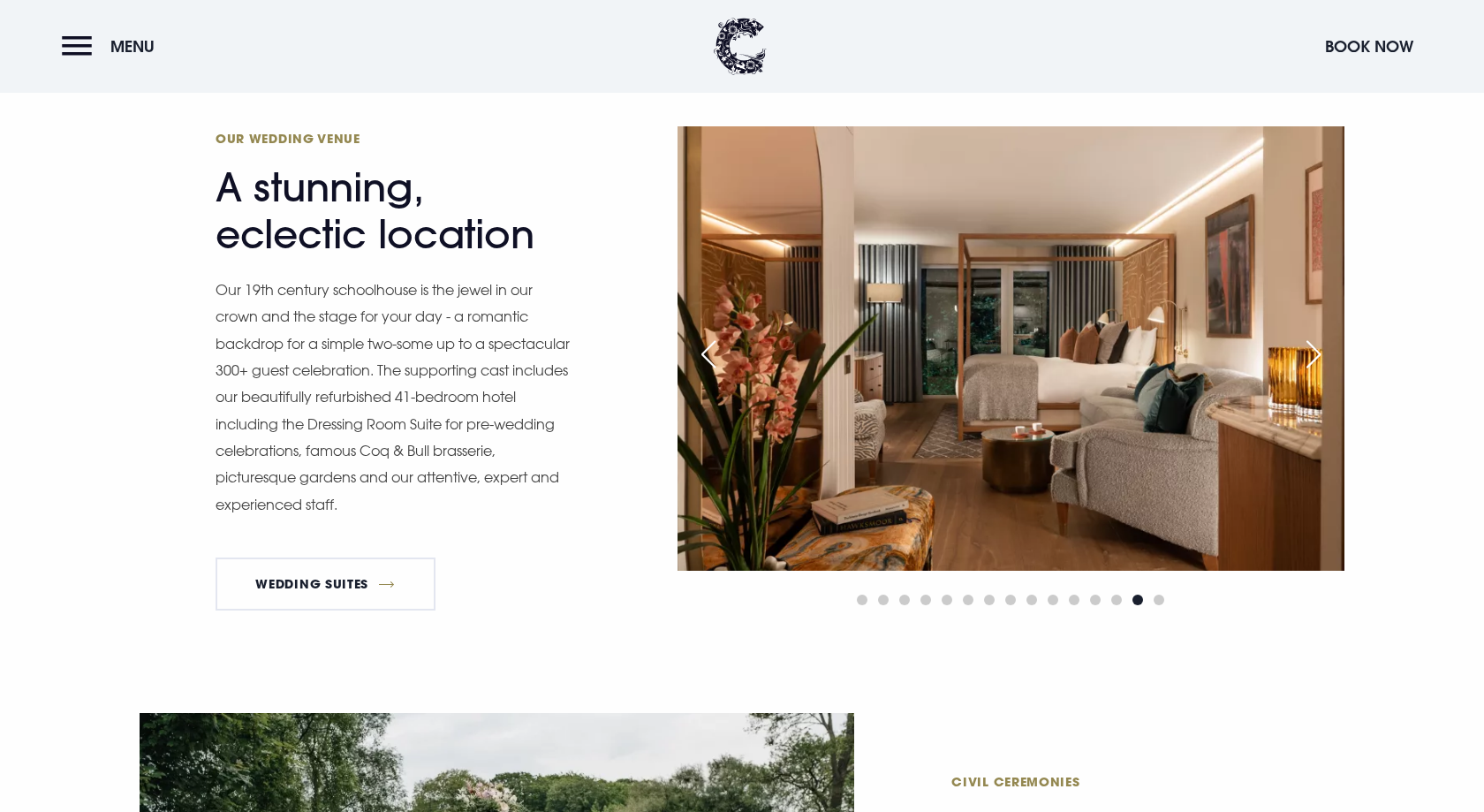
click at [1324, 367] on div "Next slide" at bounding box center [1313, 353] width 44 height 39
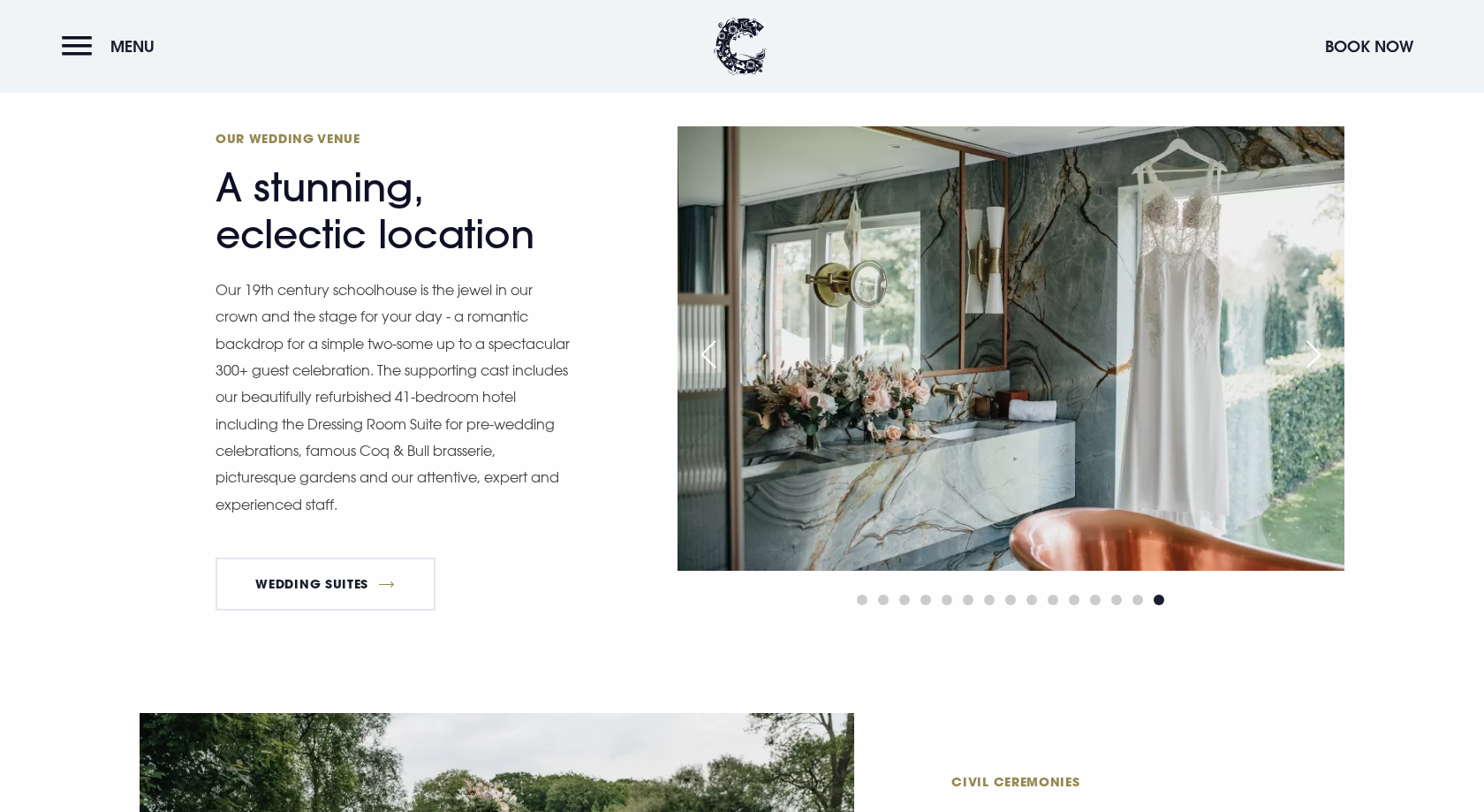
click at [1324, 367] on div "Next slide" at bounding box center [1313, 353] width 44 height 39
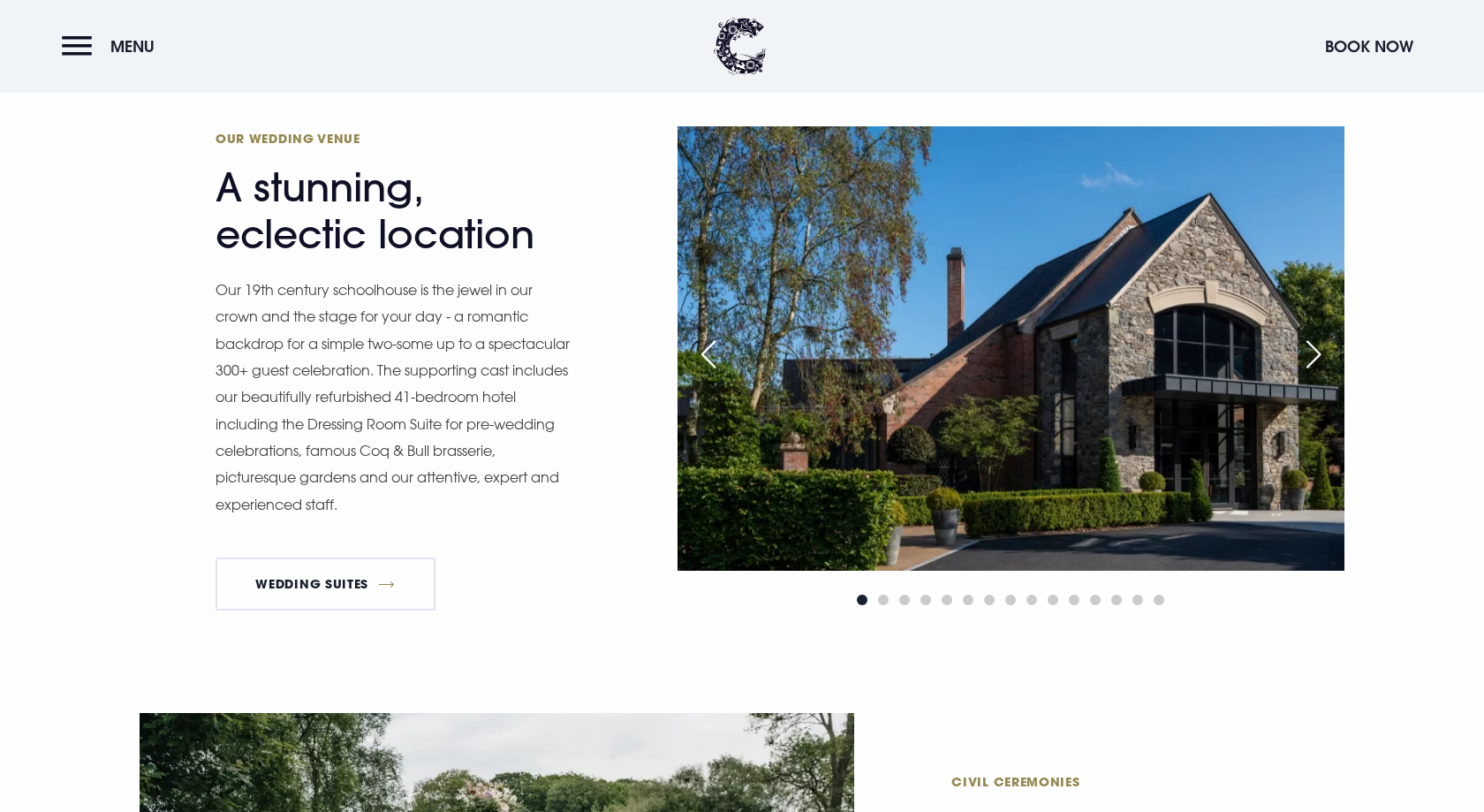
click at [1324, 367] on div "Next slide" at bounding box center [1313, 353] width 44 height 39
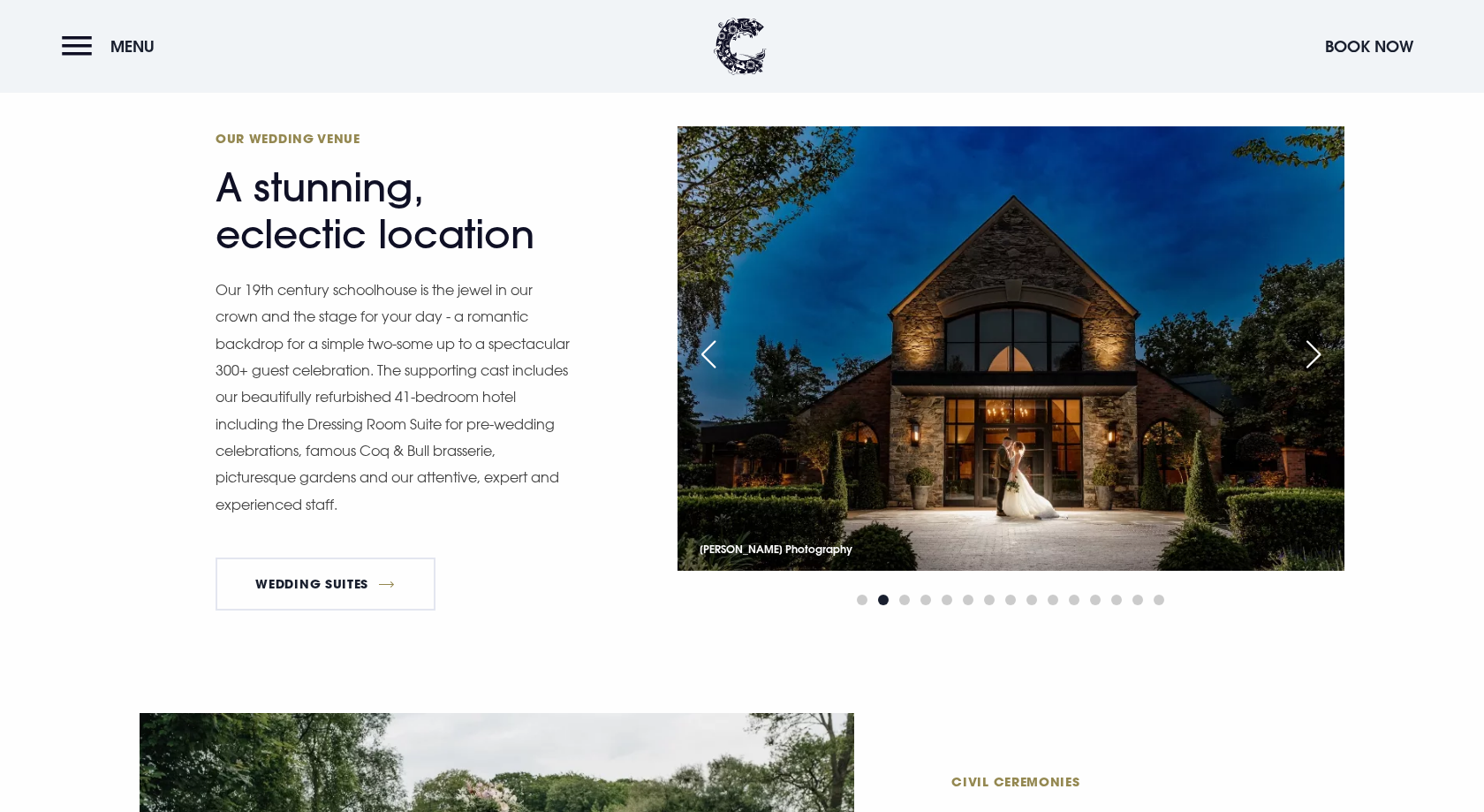
click at [1324, 367] on div "Next slide" at bounding box center [1313, 353] width 44 height 39
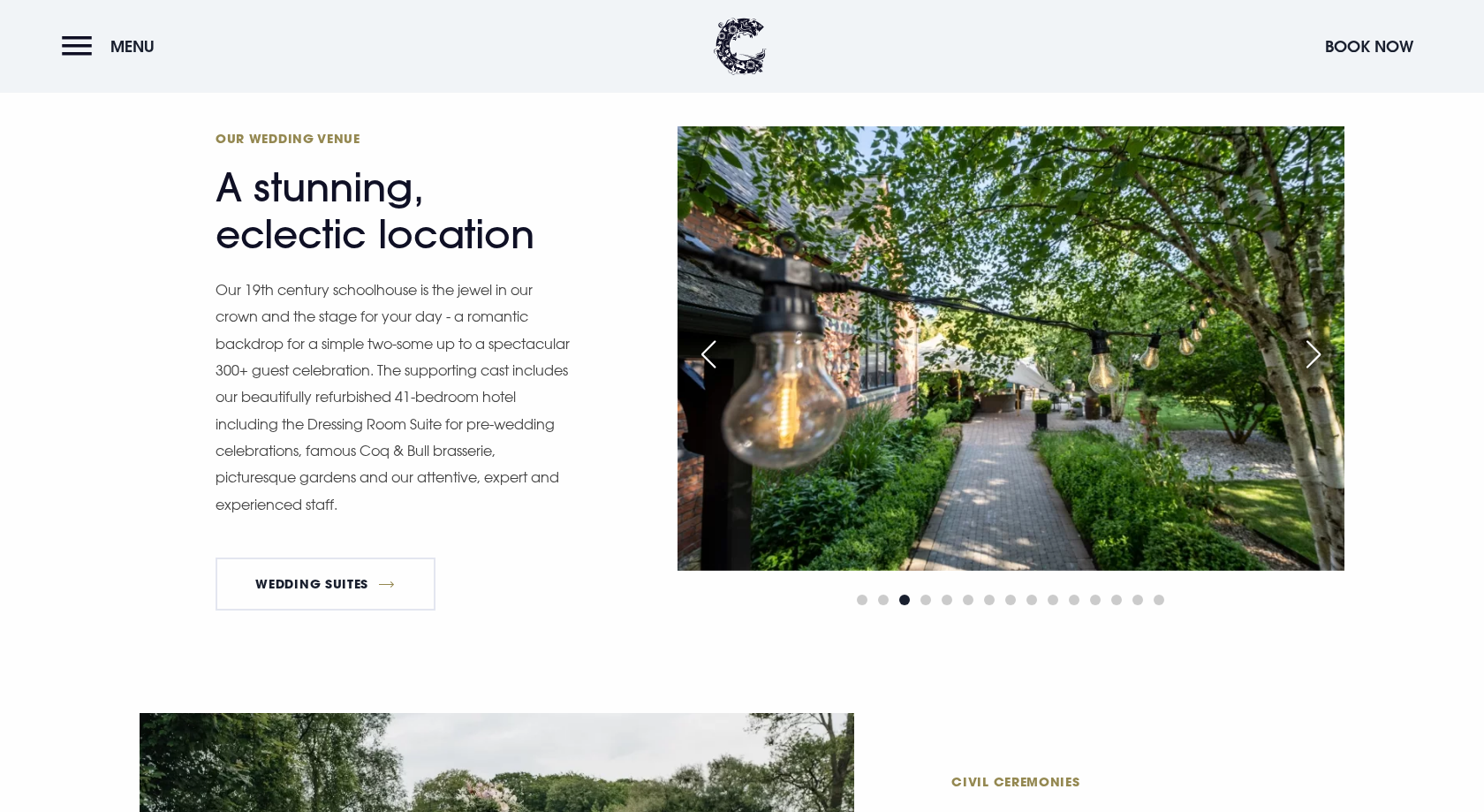
click at [1324, 367] on div "Next slide" at bounding box center [1313, 353] width 44 height 39
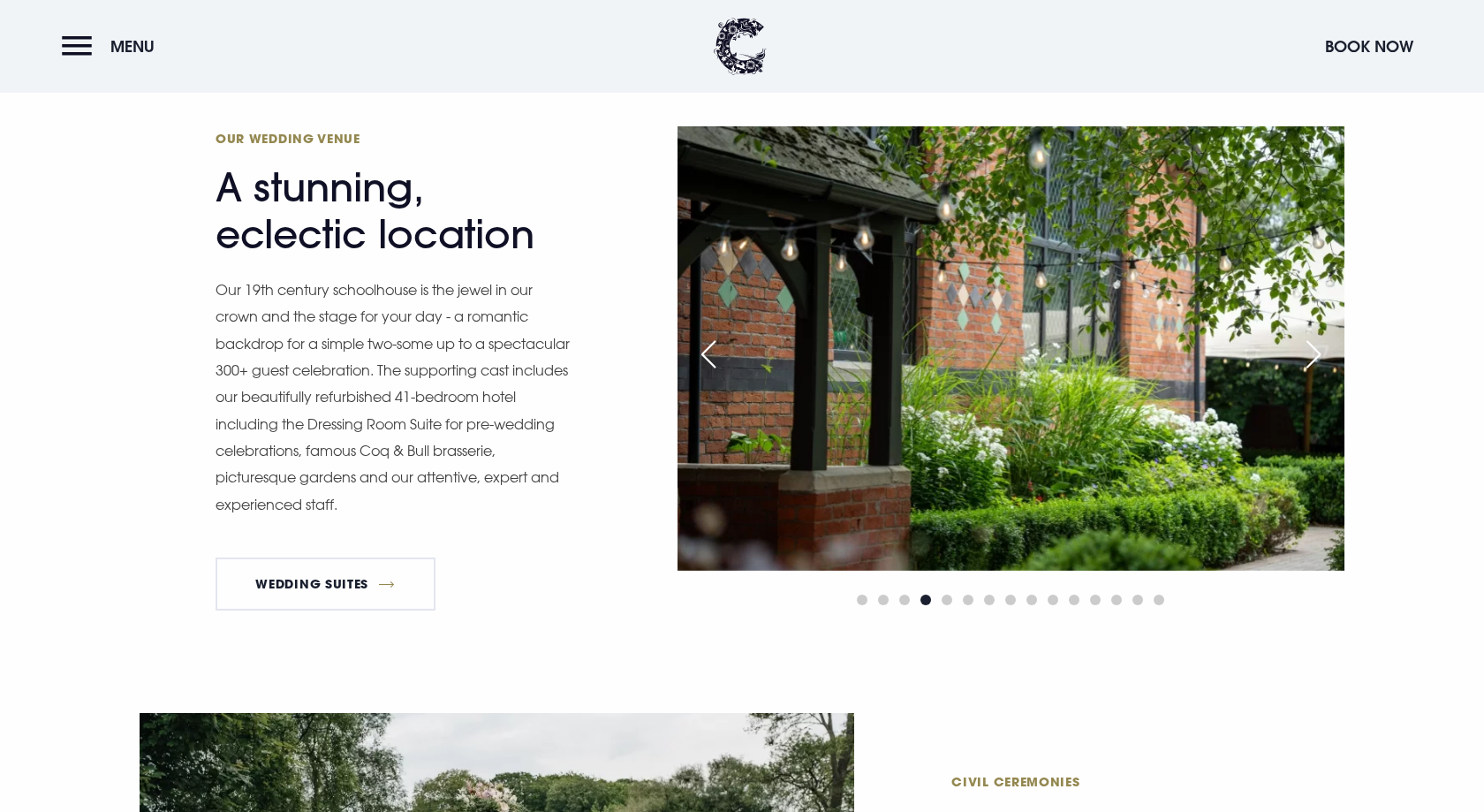
click at [1324, 367] on div "Next slide" at bounding box center [1313, 353] width 44 height 39
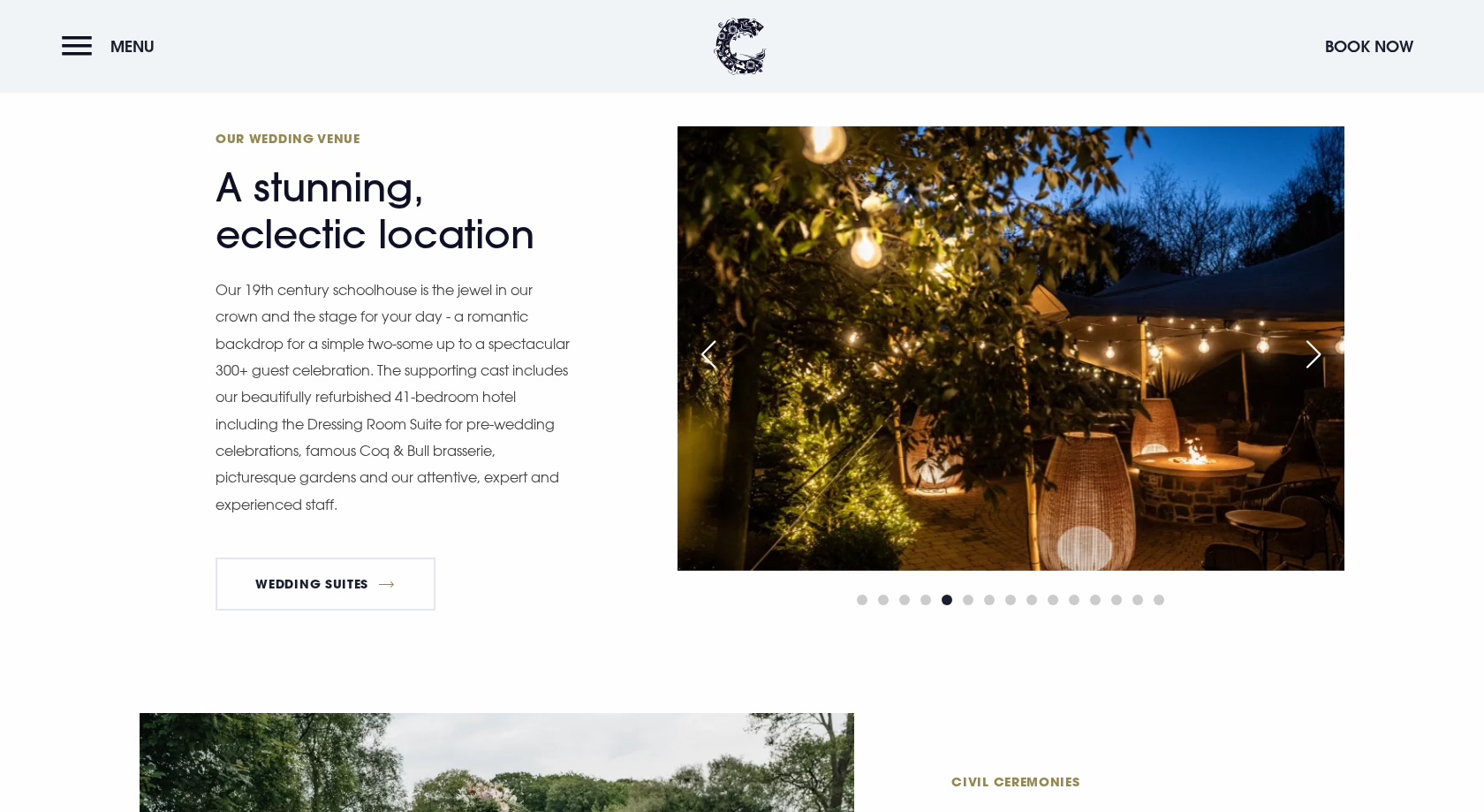
click at [1324, 367] on div "Next slide" at bounding box center [1313, 353] width 44 height 39
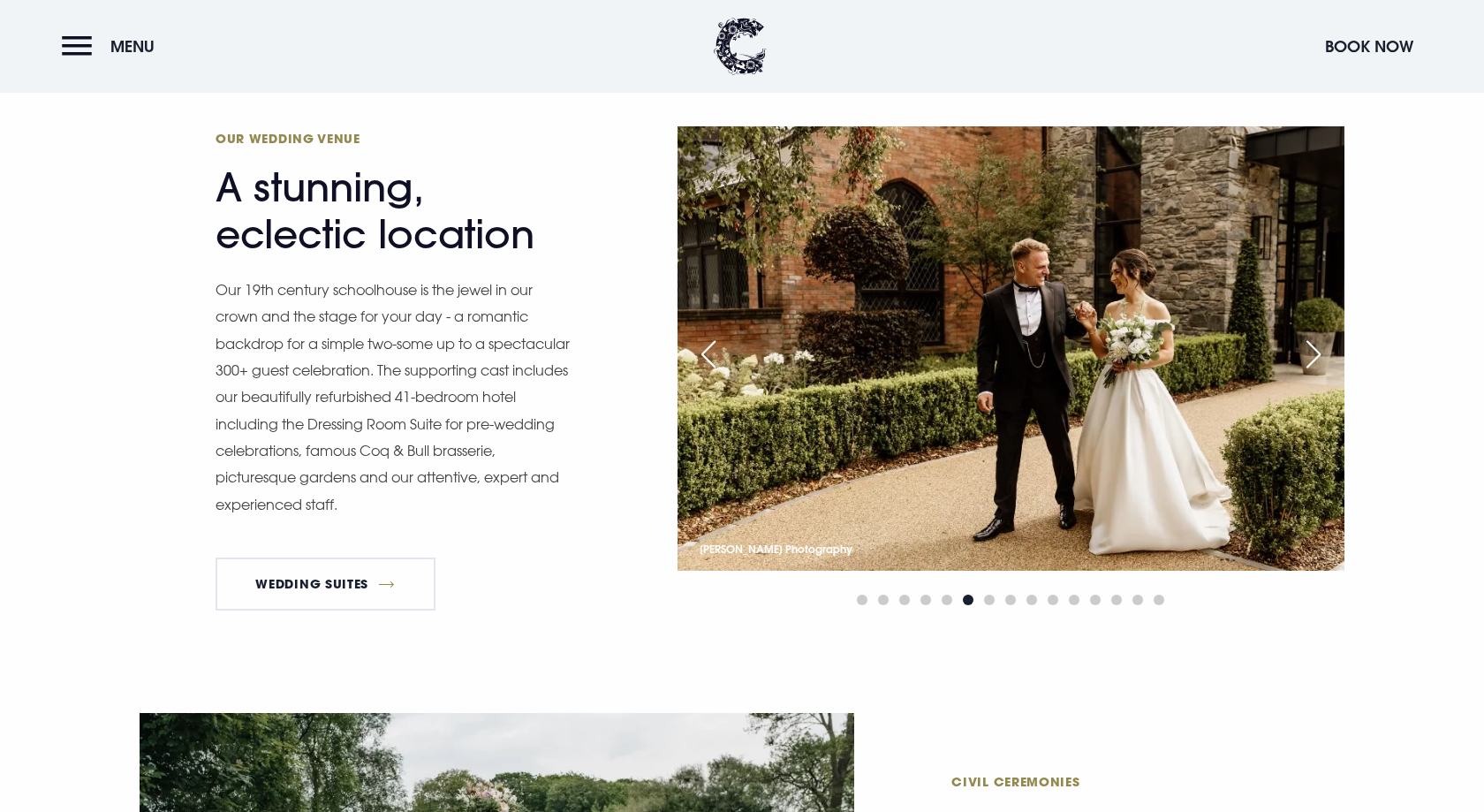
click at [1323, 364] on div "Next slide" at bounding box center [1313, 353] width 44 height 39
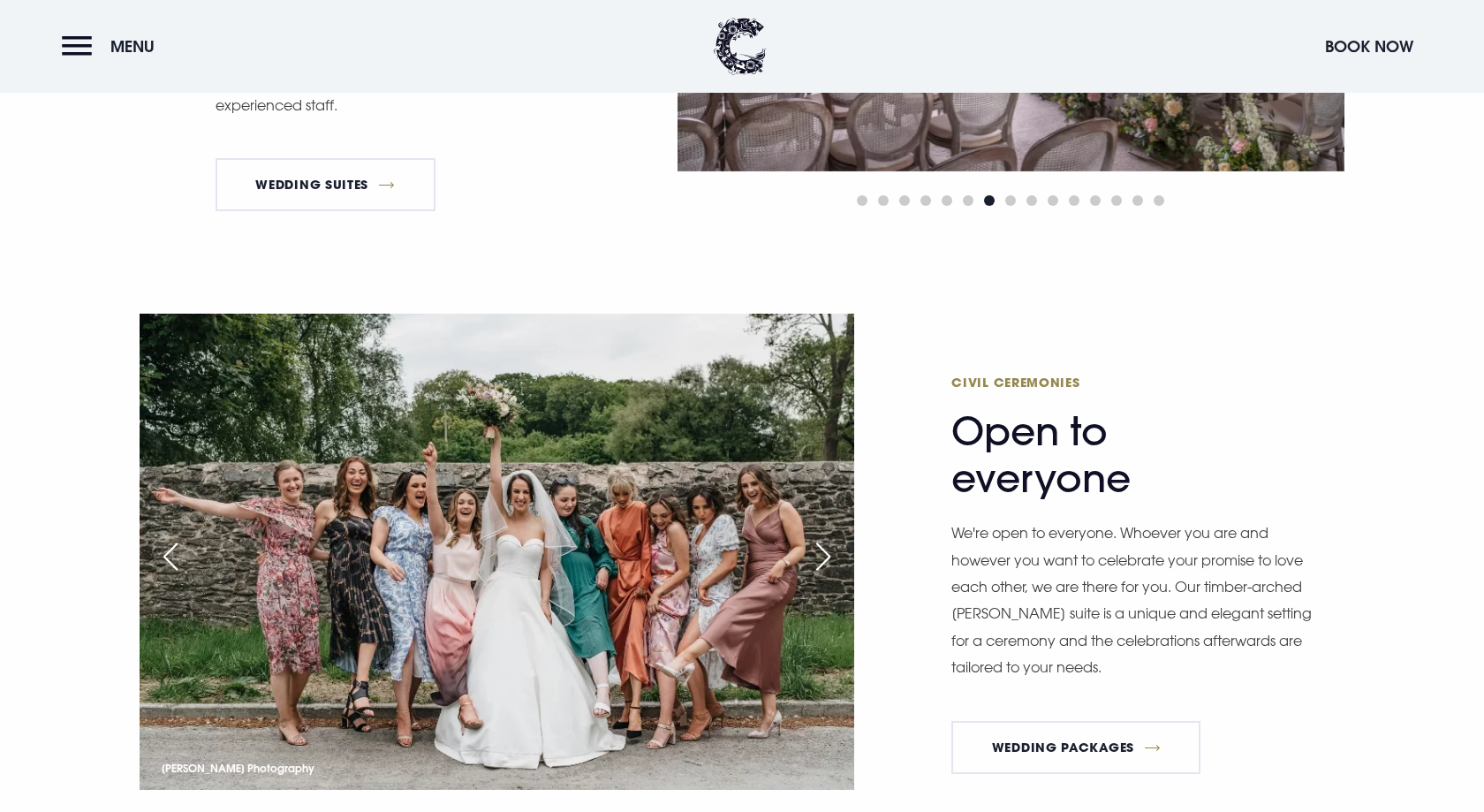
scroll to position [2461, 0]
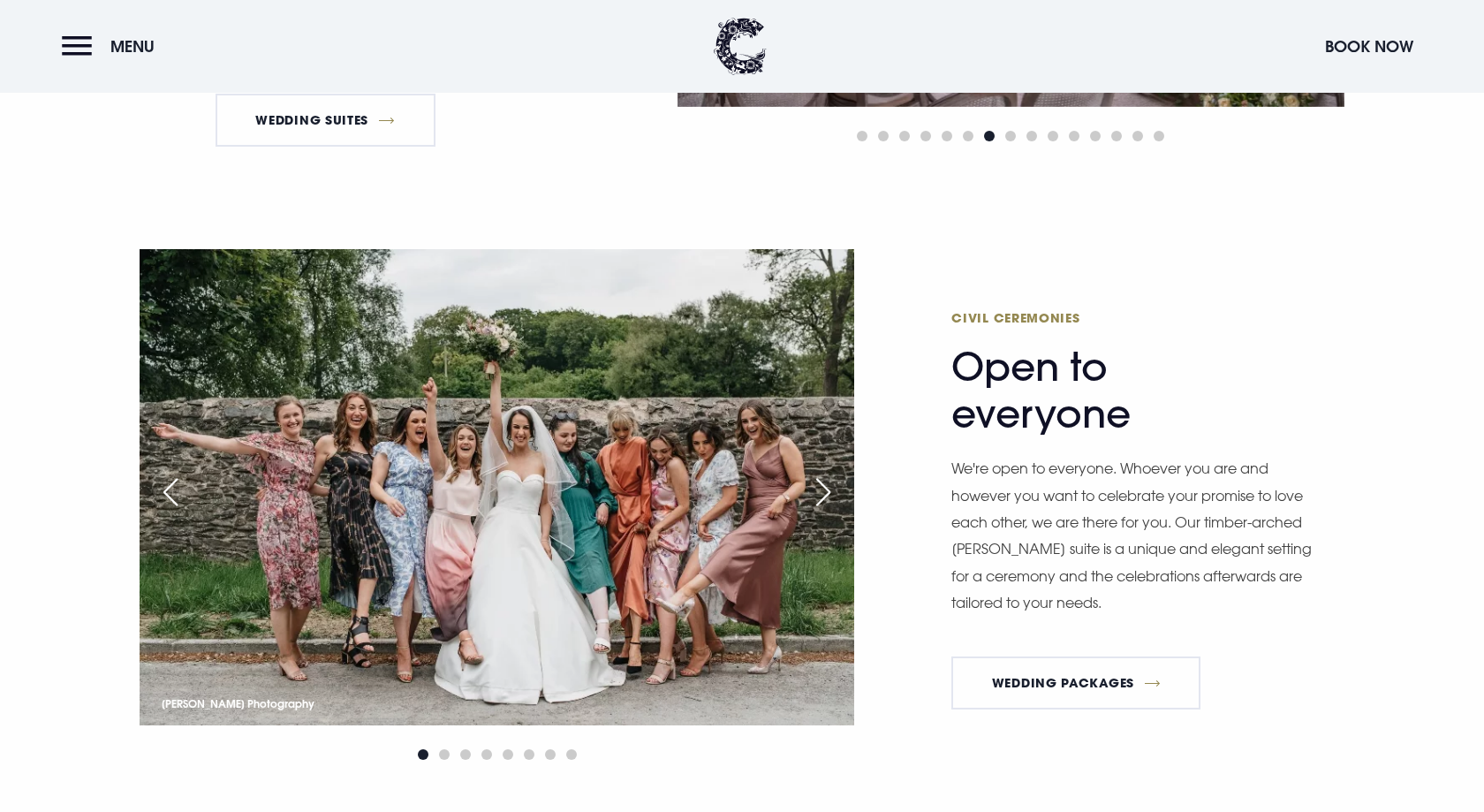
click at [811, 488] on div "Next slide" at bounding box center [823, 491] width 44 height 39
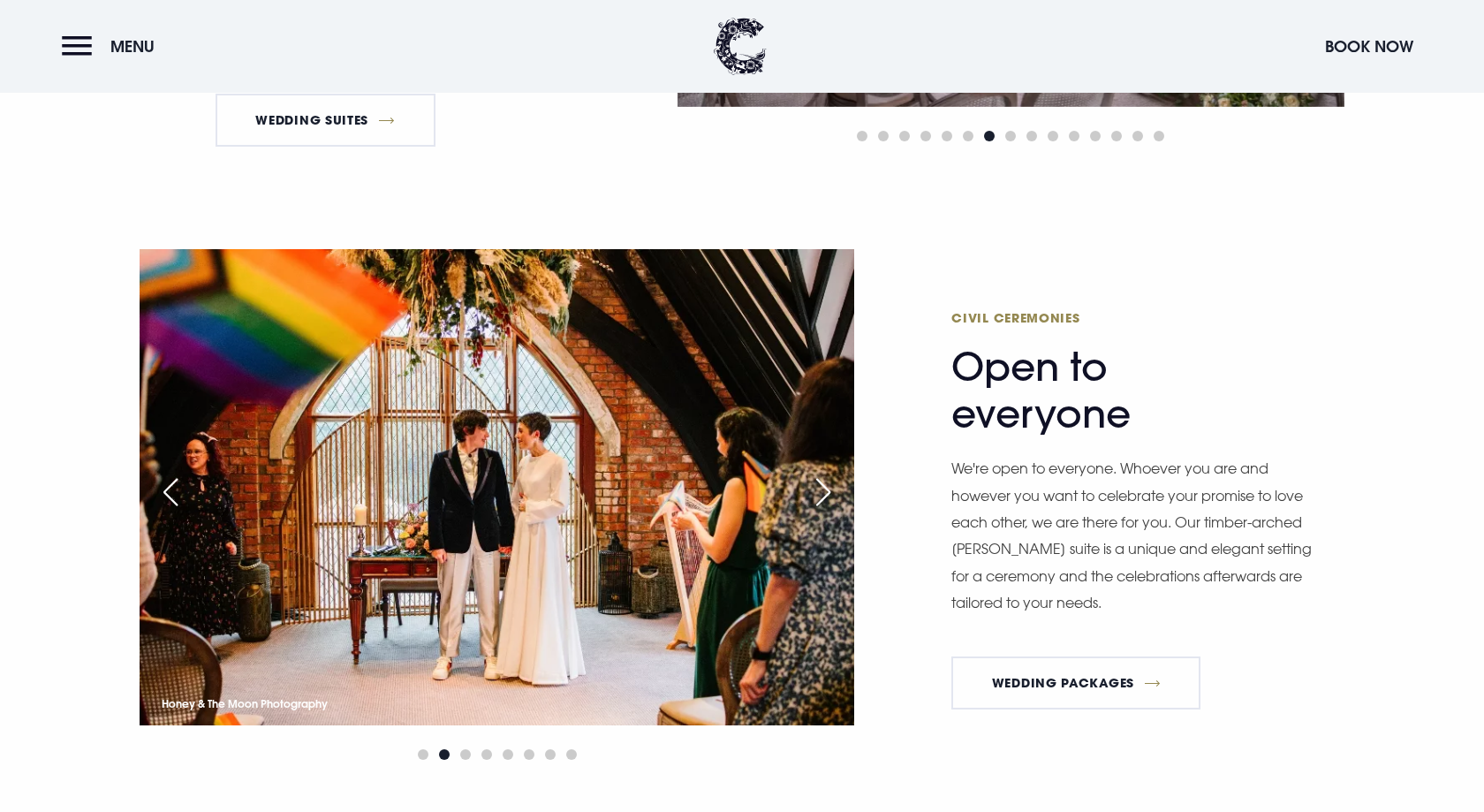
click at [825, 483] on div "Next slide" at bounding box center [823, 491] width 44 height 39
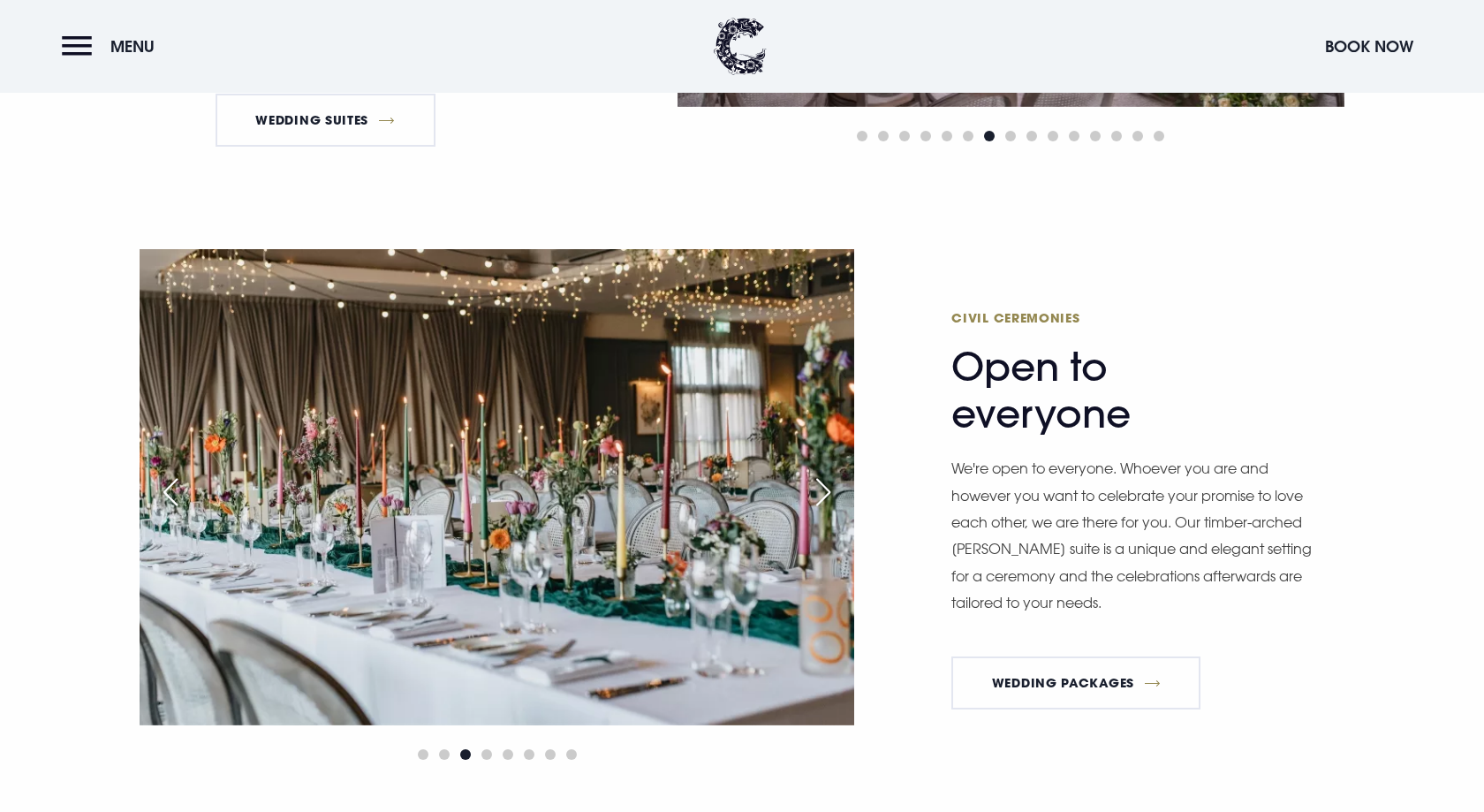
click at [825, 483] on div "Next slide" at bounding box center [823, 491] width 44 height 39
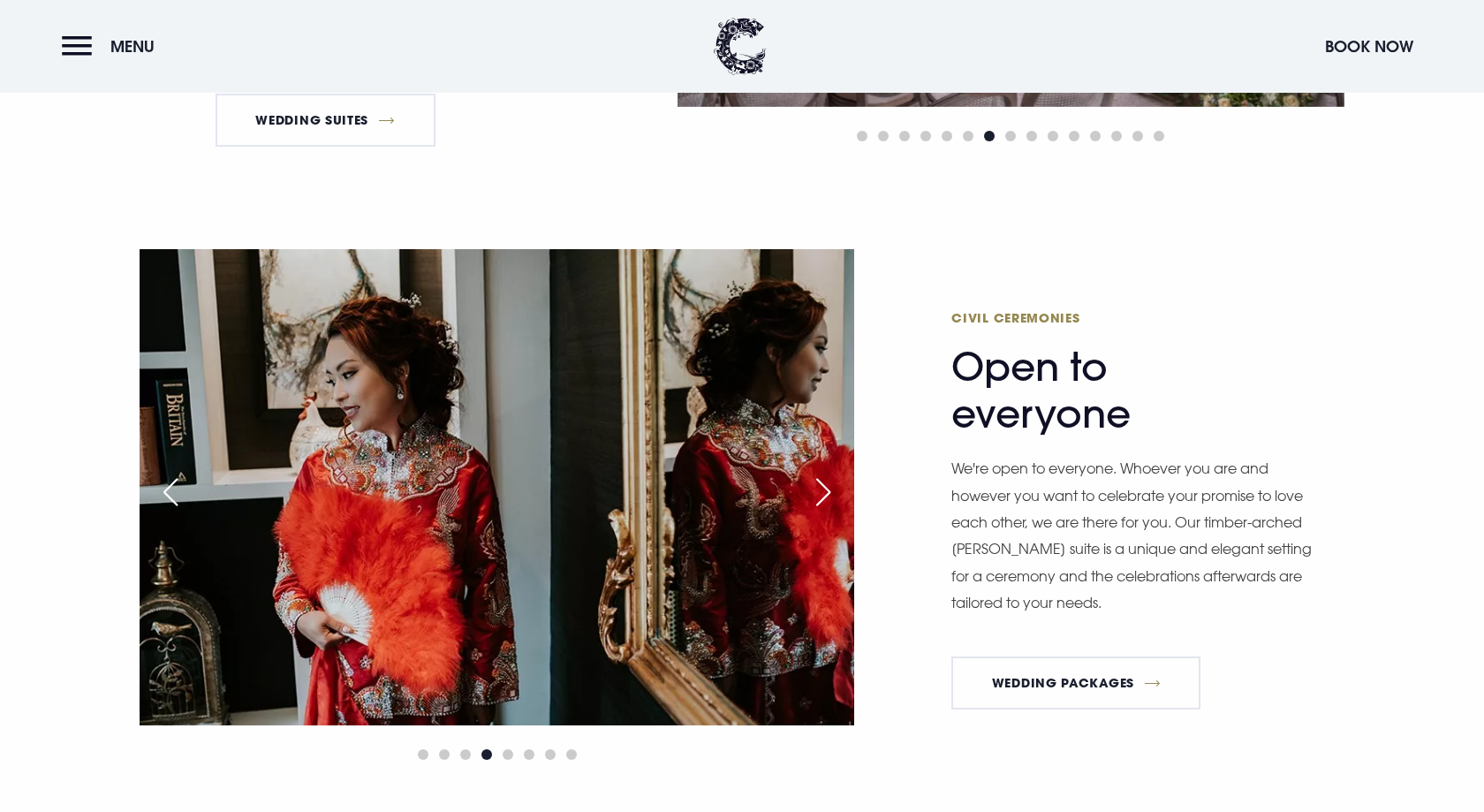
click at [825, 483] on div "Next slide" at bounding box center [823, 491] width 44 height 39
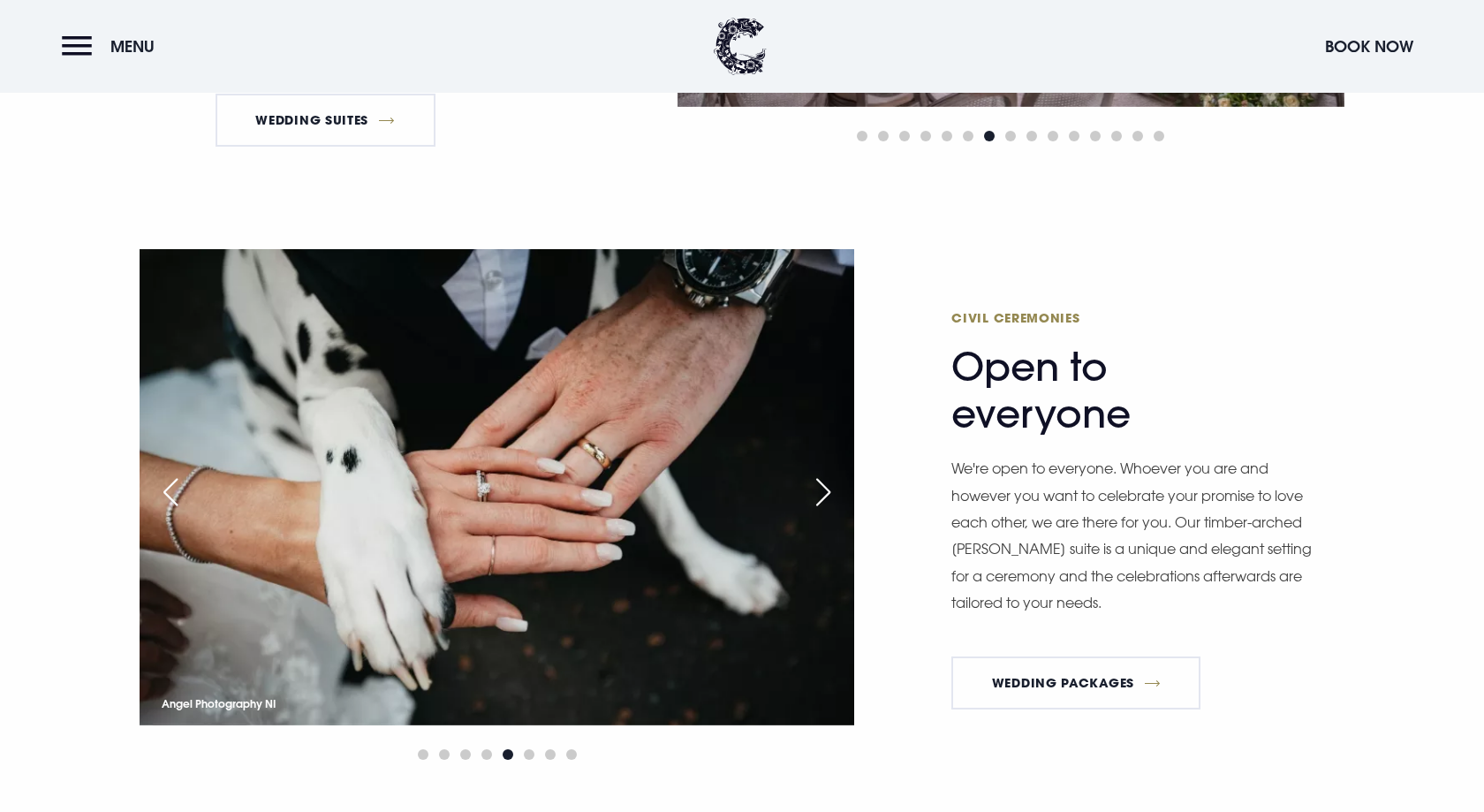
click at [825, 483] on div "Next slide" at bounding box center [823, 491] width 44 height 39
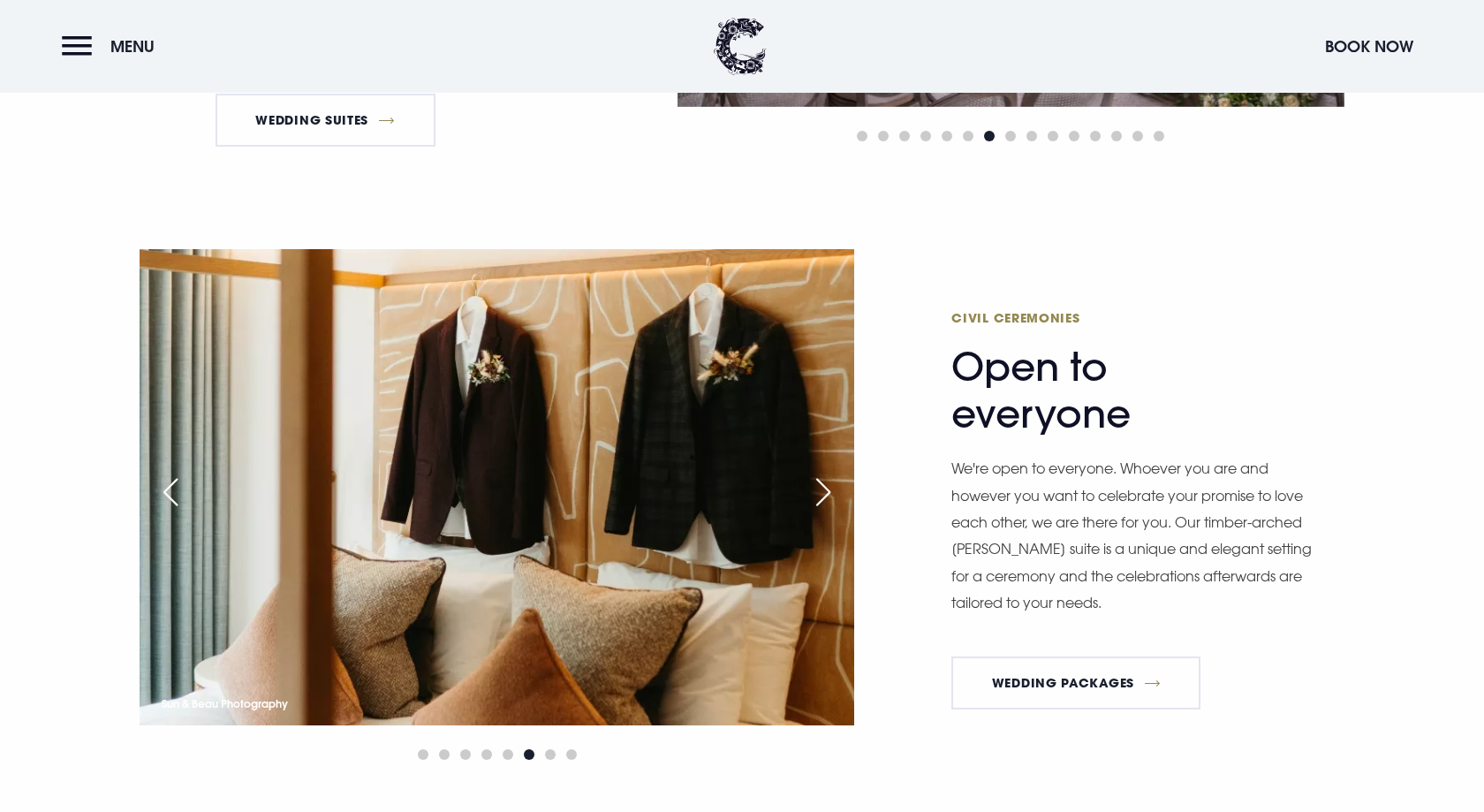
click at [825, 483] on div "Next slide" at bounding box center [823, 491] width 44 height 39
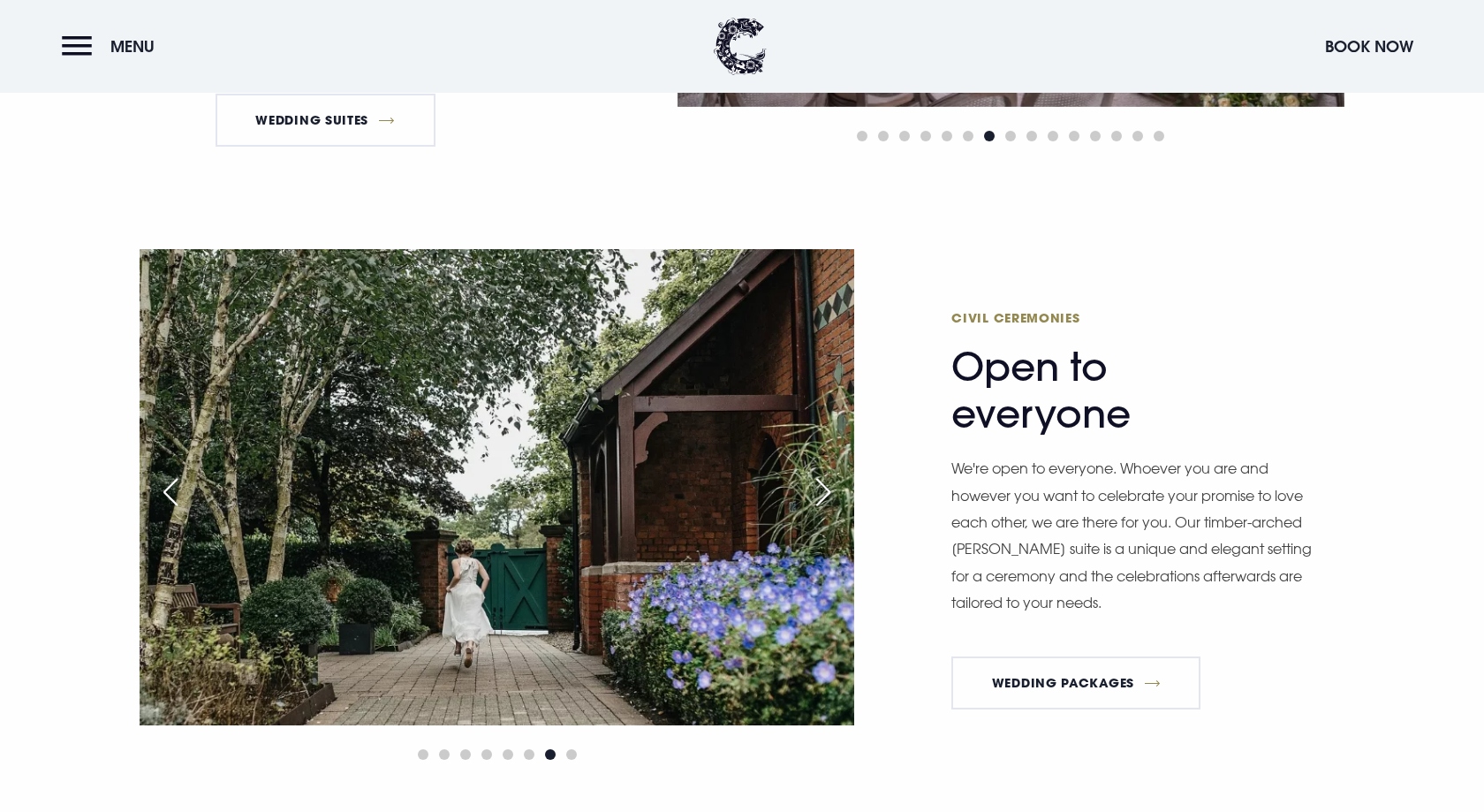
click at [825, 483] on div "Next slide" at bounding box center [823, 491] width 44 height 39
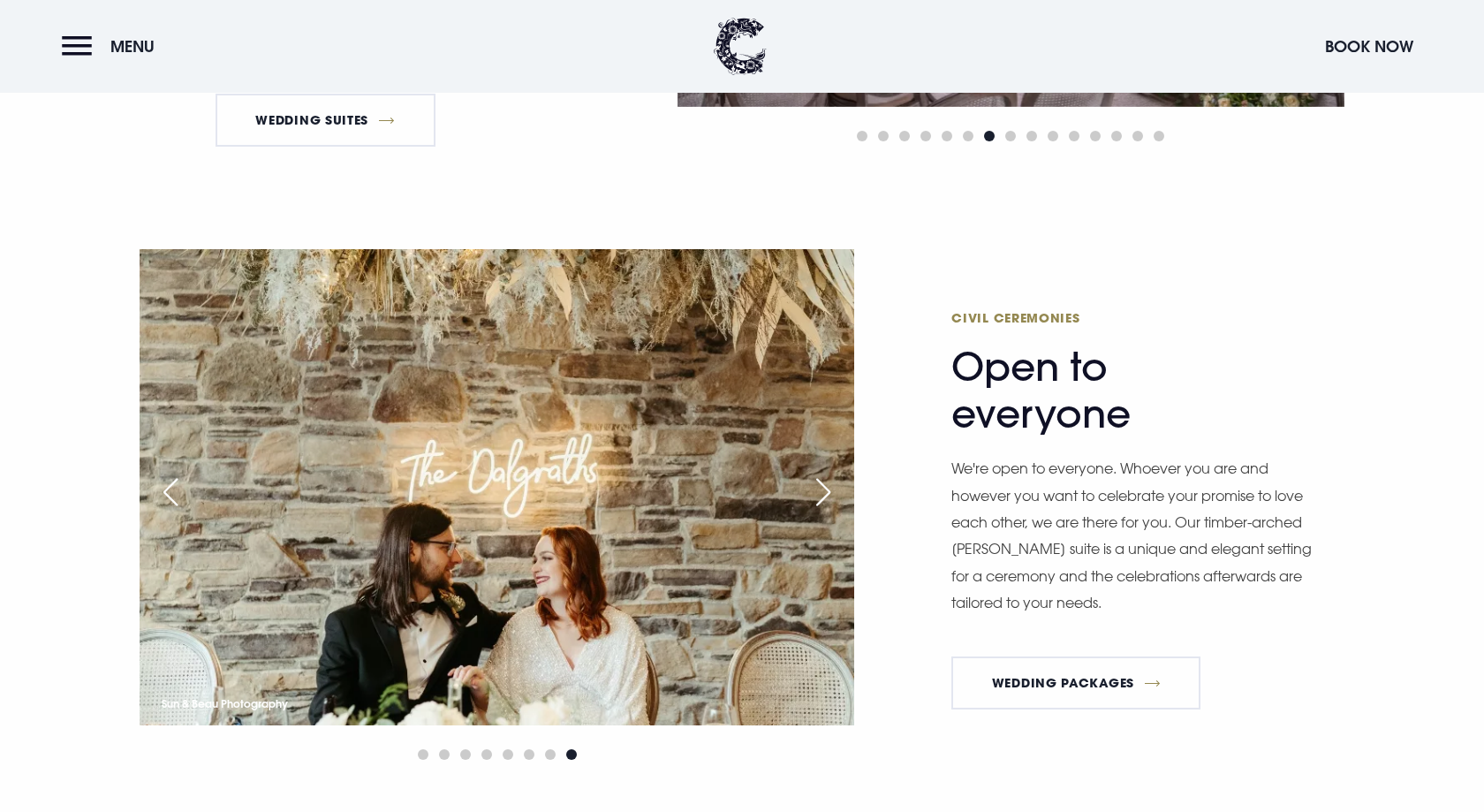
click at [825, 483] on div "Next slide" at bounding box center [823, 491] width 44 height 39
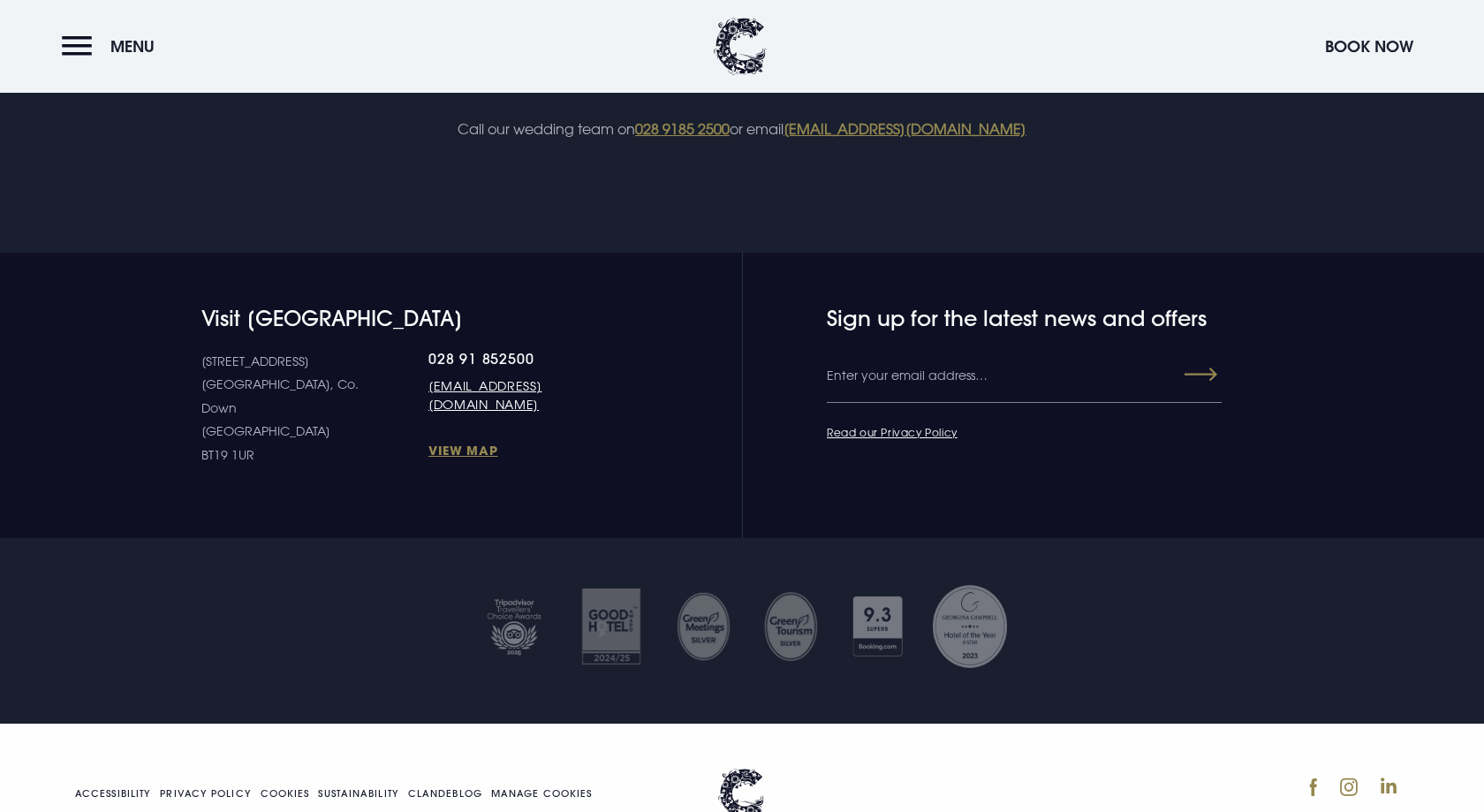
scroll to position [7042, 0]
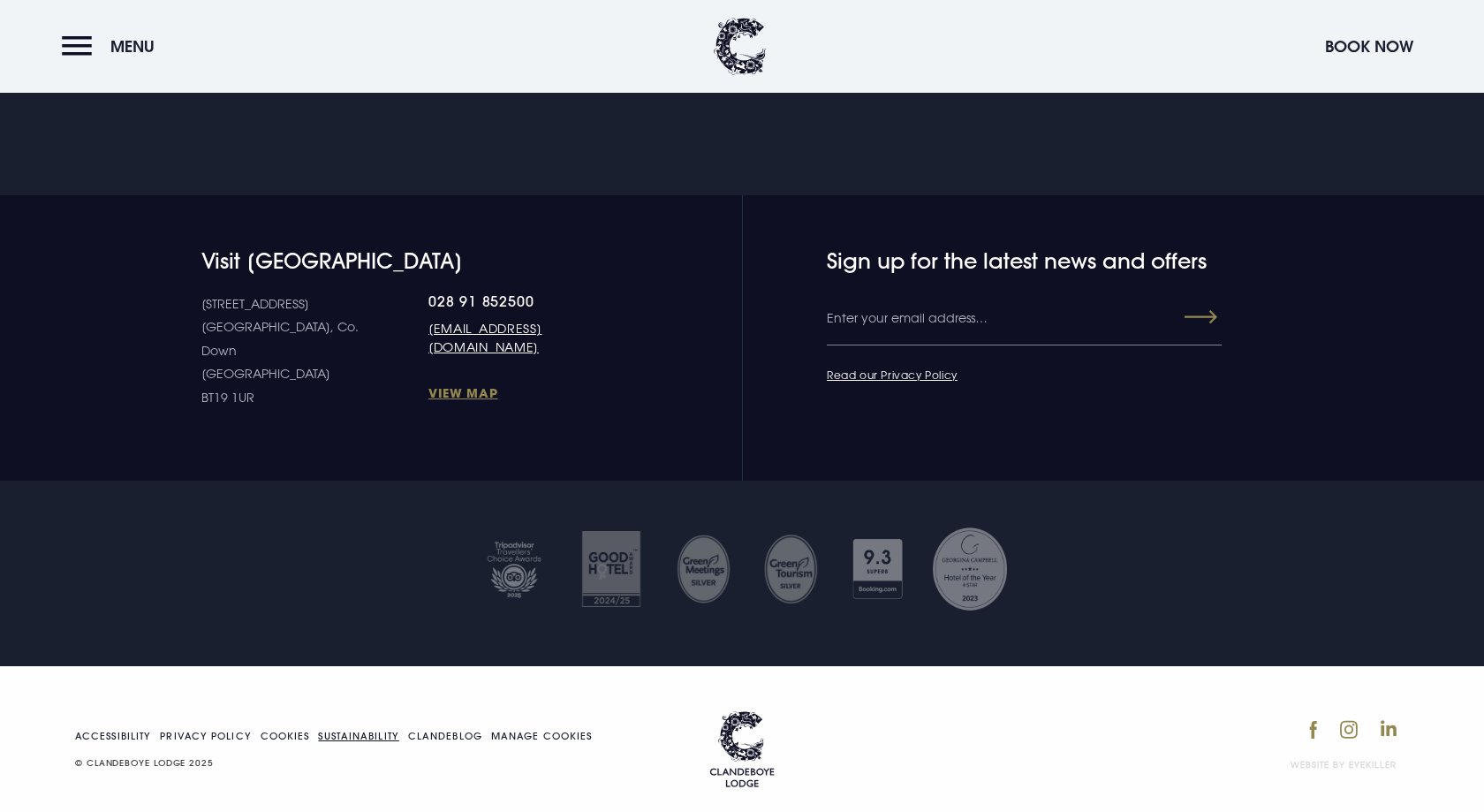
click at [369, 732] on link "Sustainability" at bounding box center [357, 737] width 80 height 10
